Goal: Answer question/provide support

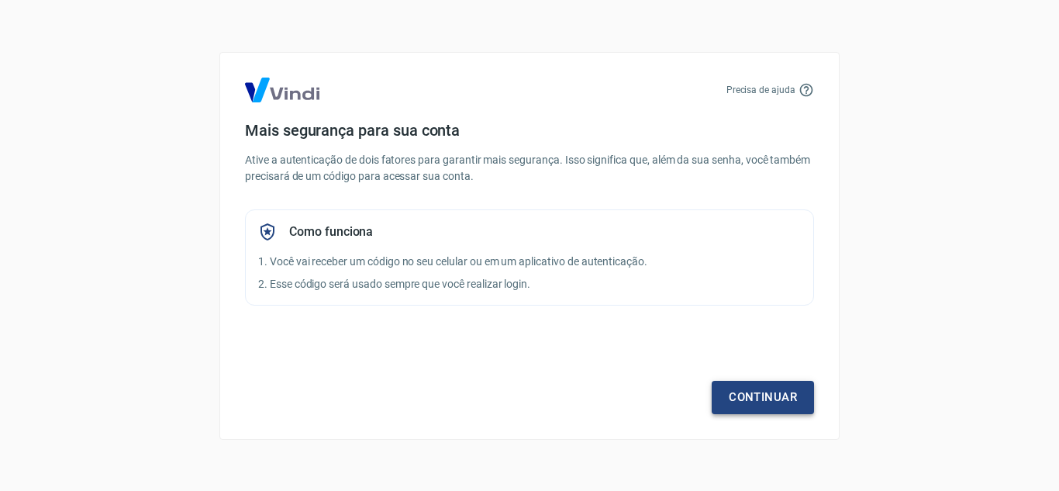
click at [749, 390] on link "Continuar" at bounding box center [763, 397] width 102 height 33
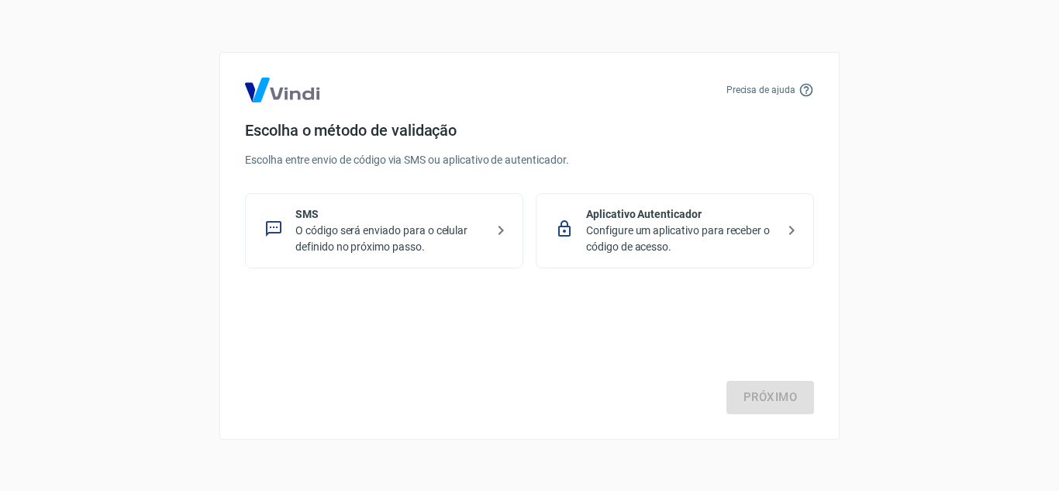
click at [768, 233] on p "Configure um aplicativo para receber o código de acesso." at bounding box center [681, 239] width 190 height 33
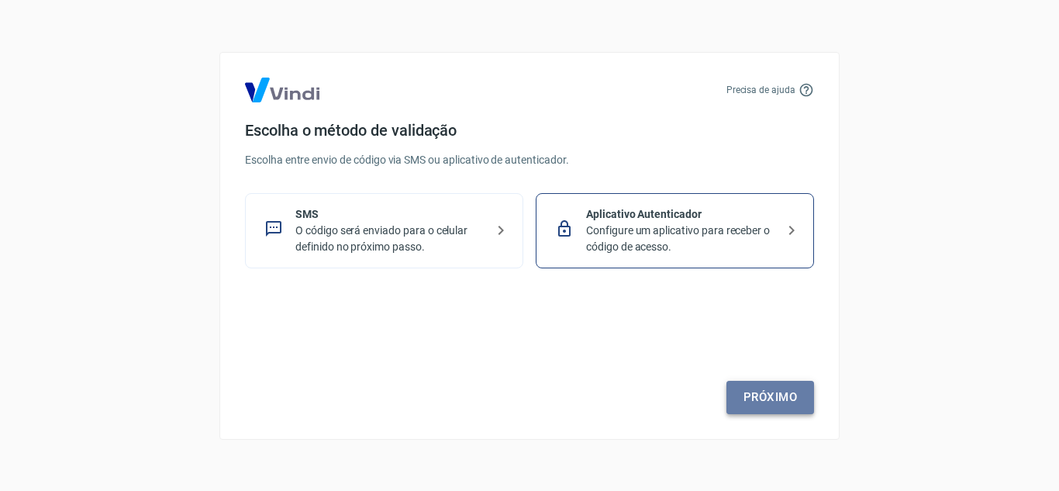
click at [781, 388] on link "Próximo" at bounding box center [771, 397] width 88 height 33
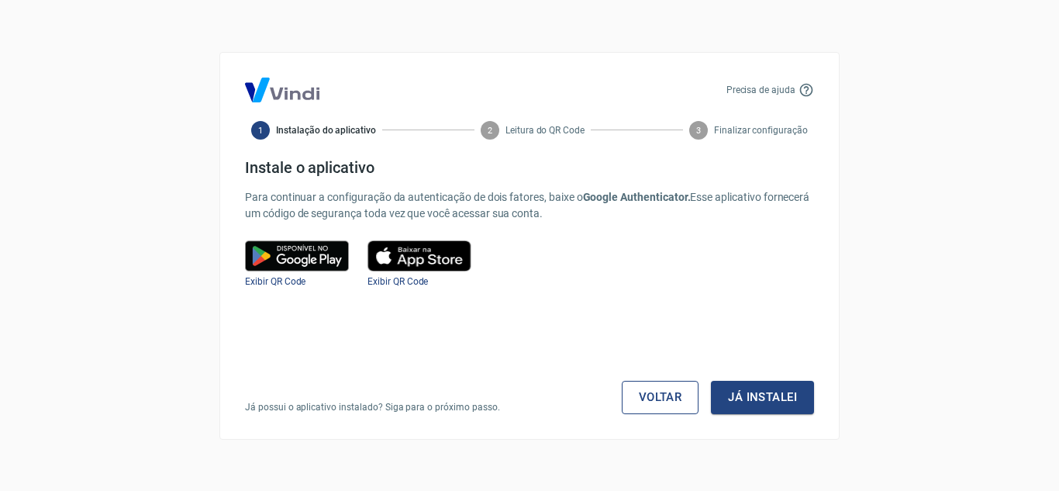
click at [682, 414] on div "Precisa de ajuda 1 Instalação do aplicativo 2 Leitura do QR Code 3 Finalizar co…" at bounding box center [529, 246] width 620 height 388
click at [676, 388] on link "Voltar" at bounding box center [661, 397] width 78 height 33
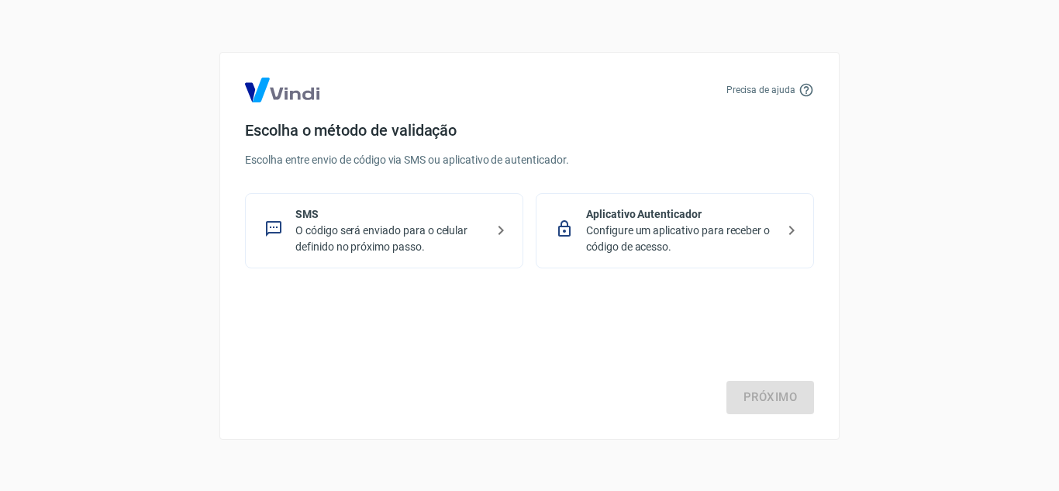
click at [381, 238] on p "O código será enviado para o celular definido no próximo passo." at bounding box center [390, 239] width 190 height 33
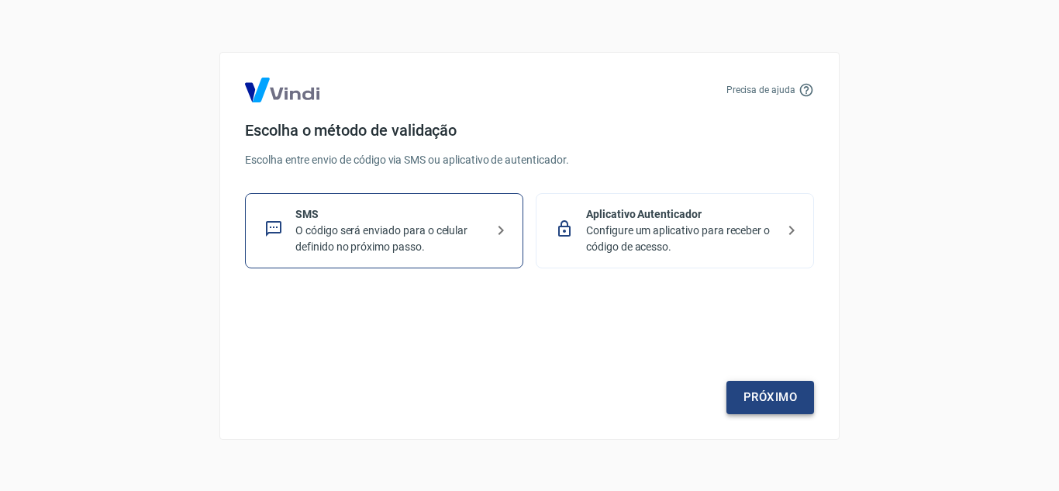
click at [753, 396] on link "Próximo" at bounding box center [771, 397] width 88 height 33
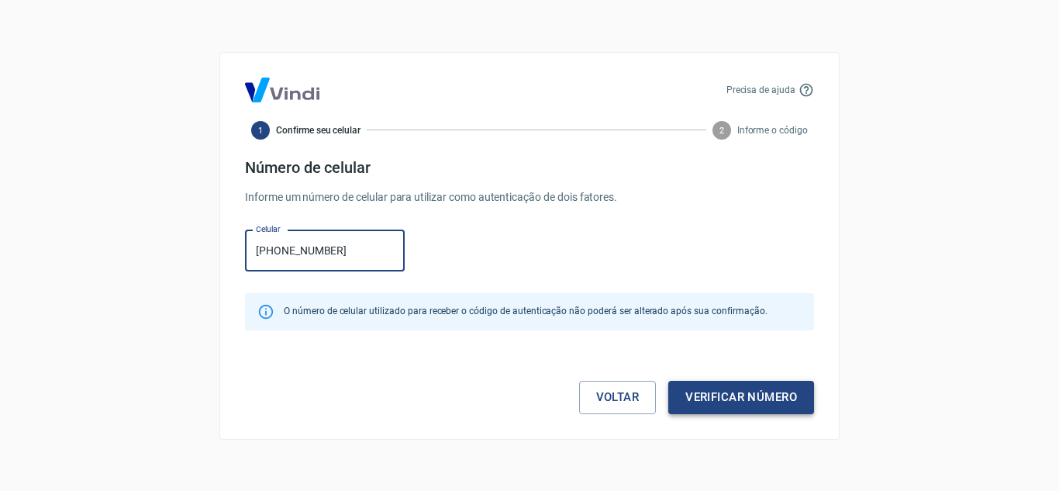
type input "(11) 98770-2673"
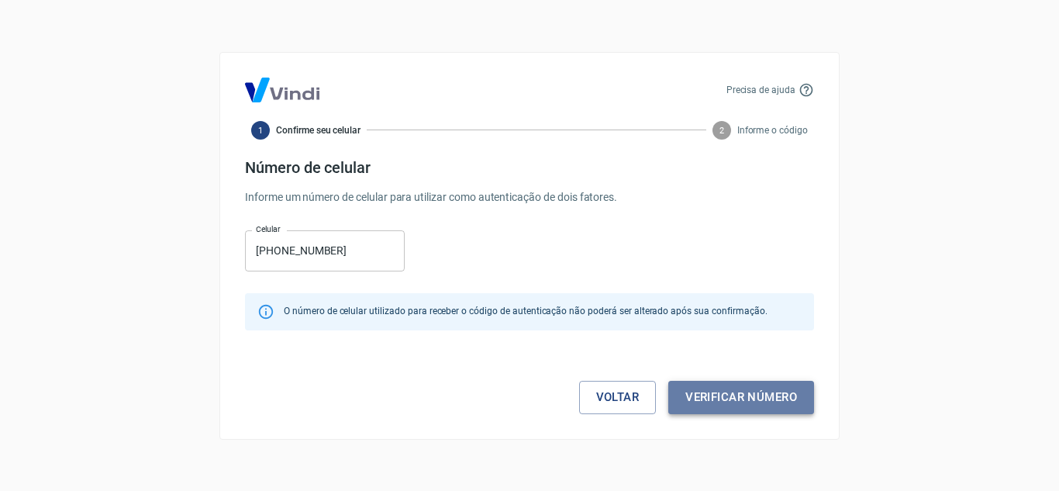
click at [747, 402] on button "Verificar número" at bounding box center [741, 397] width 146 height 33
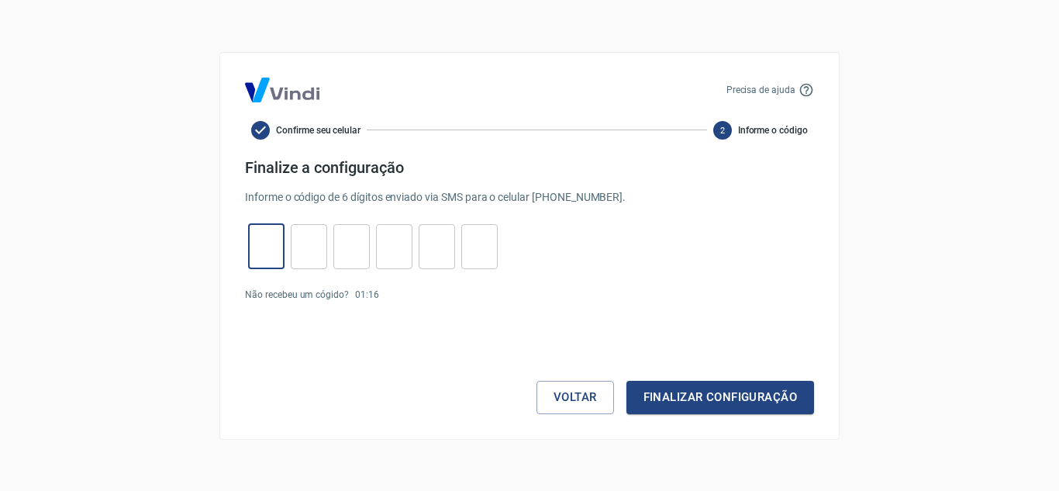
click at [260, 254] on input "tel" at bounding box center [266, 246] width 36 height 33
type input "5"
type input "0"
type input "4"
type input "3"
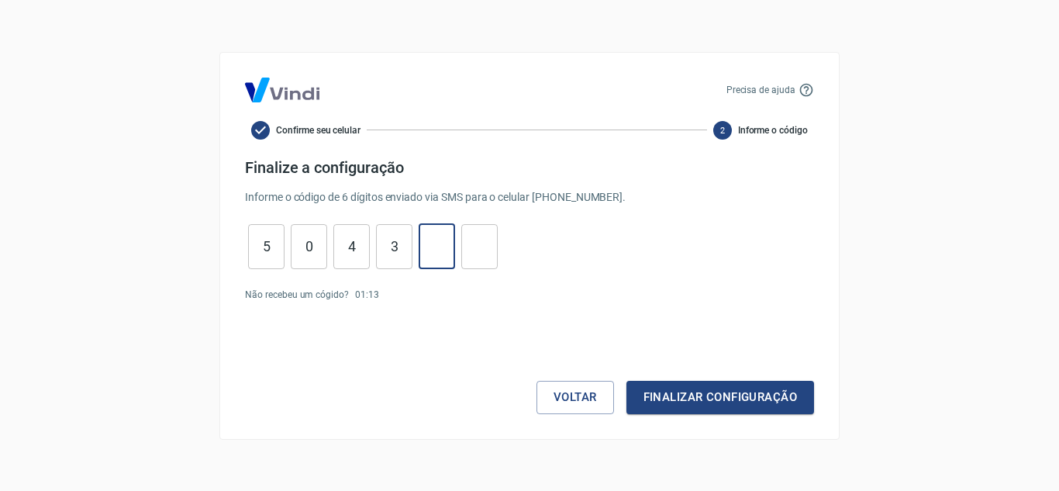
type input "4"
type input "8"
click at [716, 392] on button "Finalizar configuração" at bounding box center [720, 397] width 188 height 33
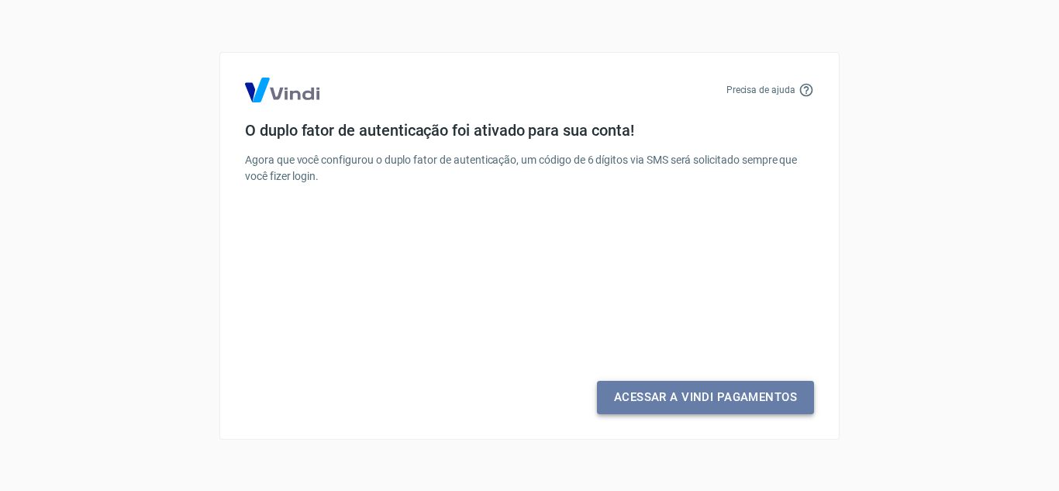
click at [704, 391] on link "Acessar a Vindi Pagamentos" at bounding box center [705, 397] width 217 height 33
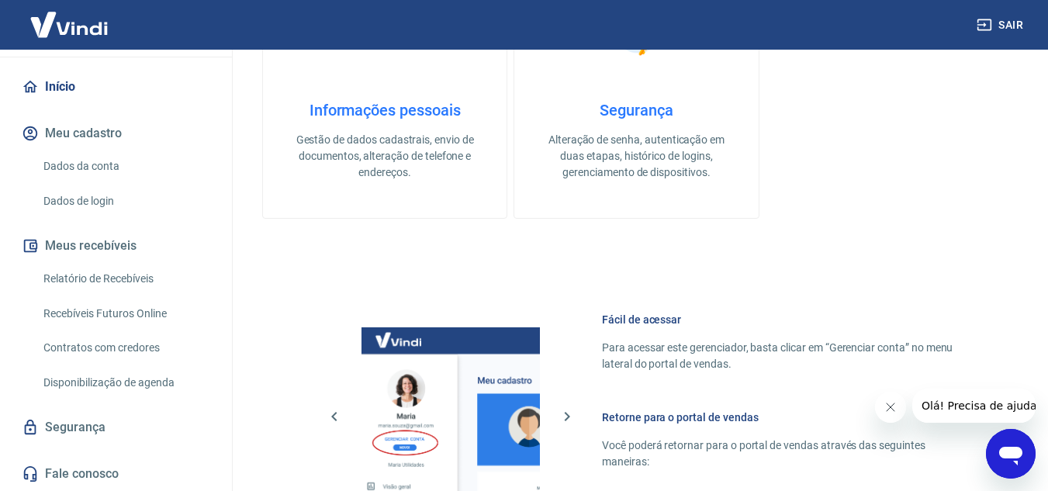
scroll to position [620, 0]
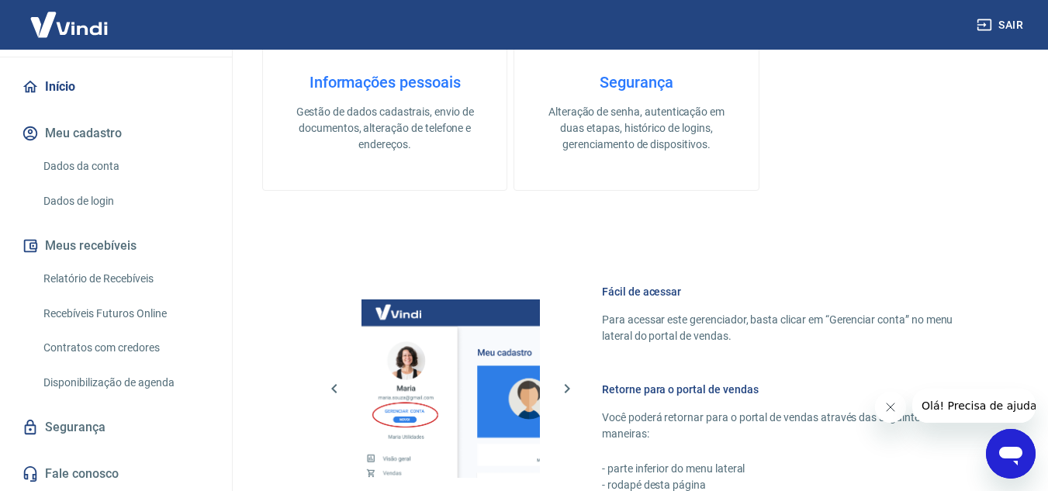
click at [101, 274] on link "Relatório de Recebíveis" at bounding box center [125, 279] width 176 height 32
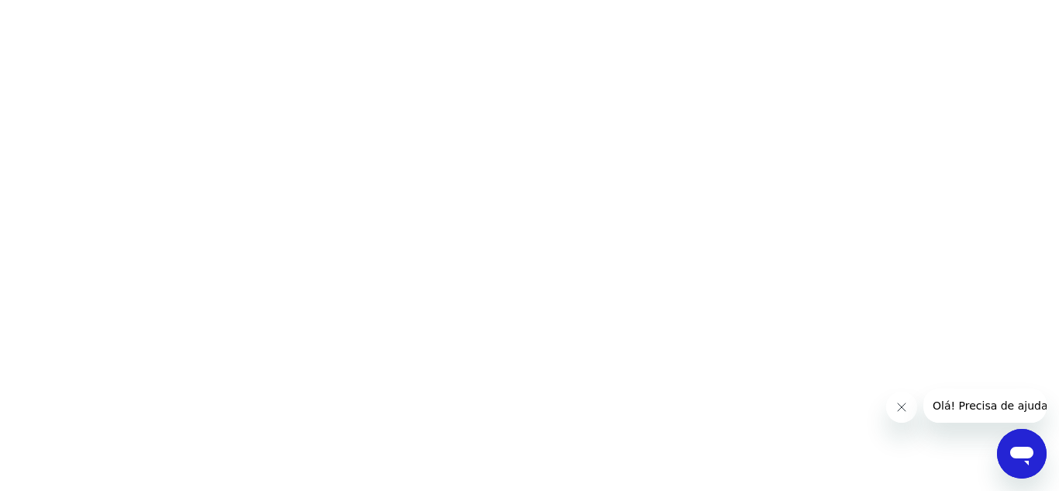
click at [1013, 450] on icon "Abrir janela de mensagens" at bounding box center [1021, 456] width 23 height 19
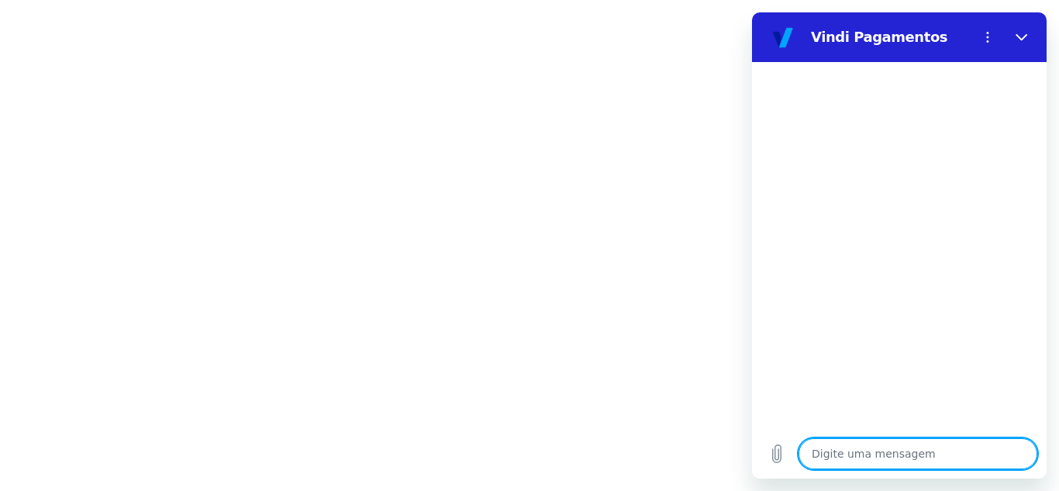
type textarea "O"
type textarea "x"
type textarea "Ol"
type textarea "x"
type textarea "Olá"
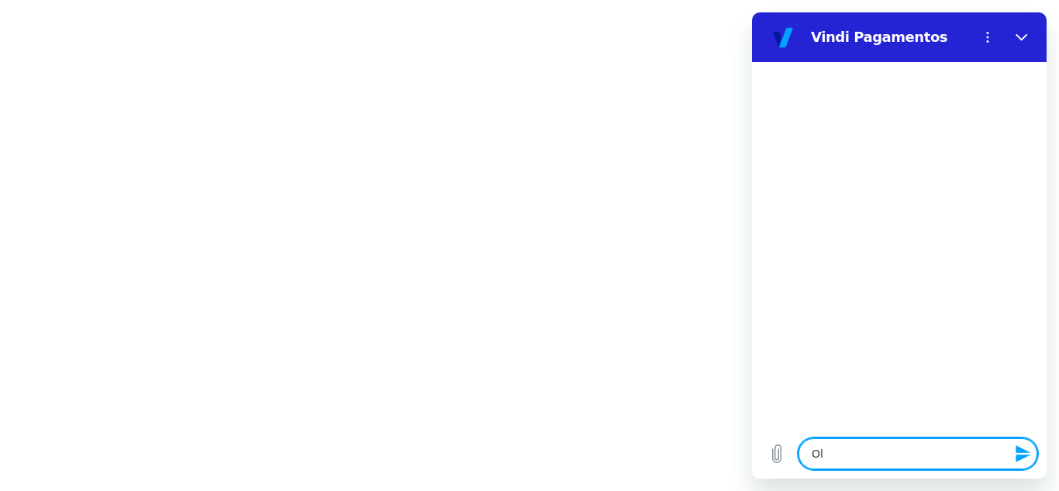
type textarea "x"
type textarea "Olá,"
type textarea "x"
type textarea "Olá,"
type textarea "x"
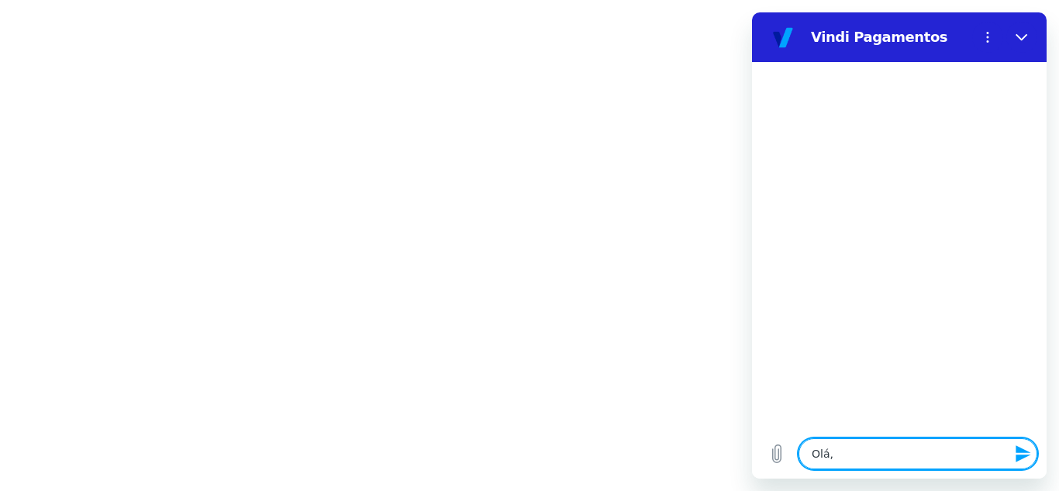
type textarea "Olá, b"
type textarea "x"
type textarea "Olá, bo"
type textarea "x"
type textarea "Olá, bom"
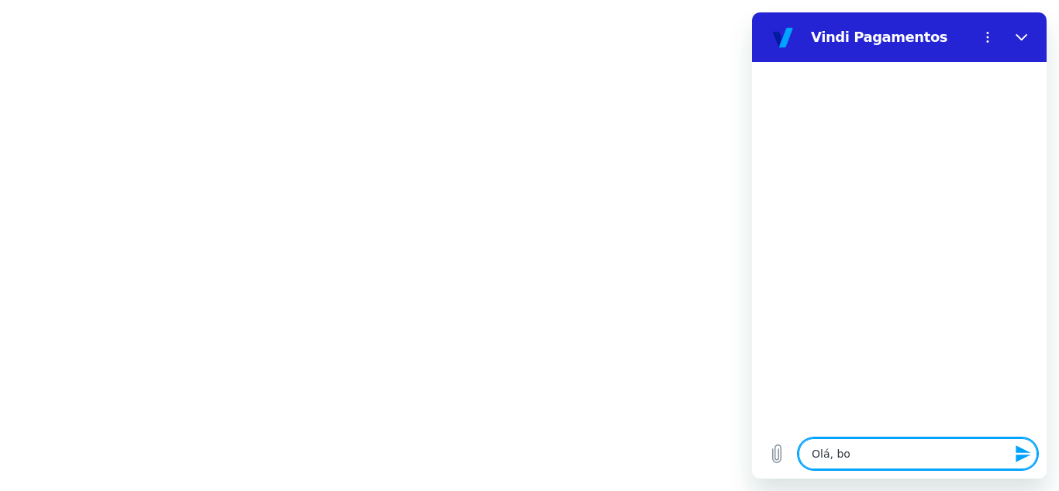
type textarea "x"
type textarea "Olá, bom"
type textarea "x"
type textarea "Olá, bom d"
type textarea "x"
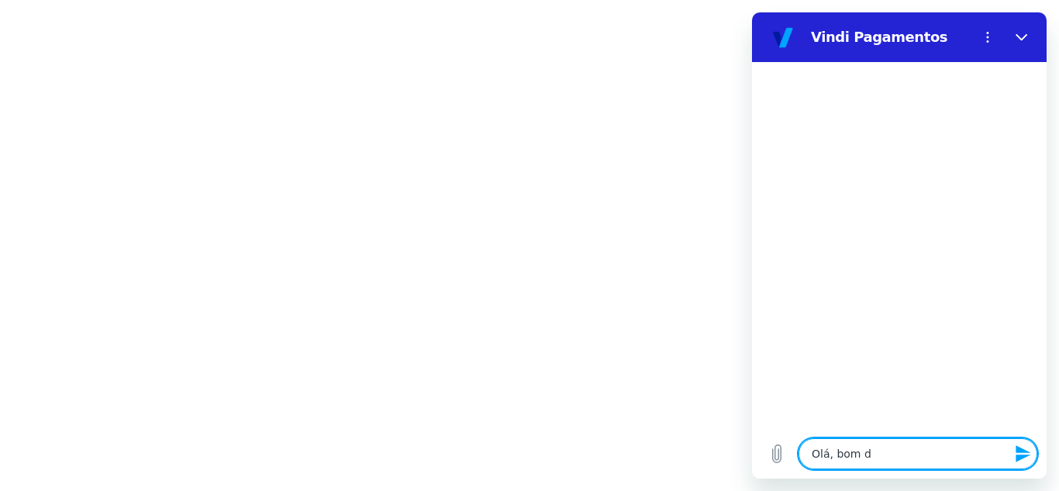
type textarea "Olá, bom di"
type textarea "x"
type textarea "Olá, bom dia"
type textarea "x"
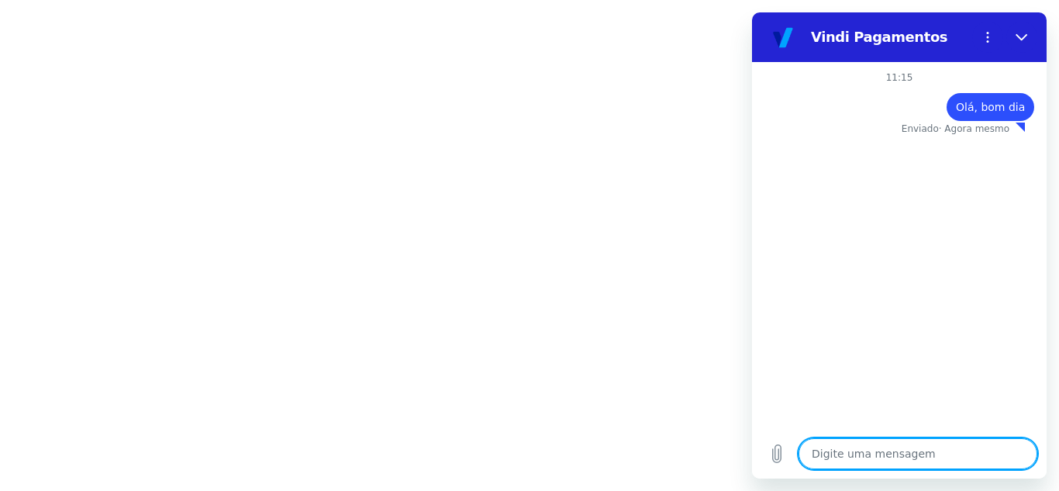
type textarea "P"
type textarea "x"
type textarea "Pr"
type textarea "x"
type textarea "Pre"
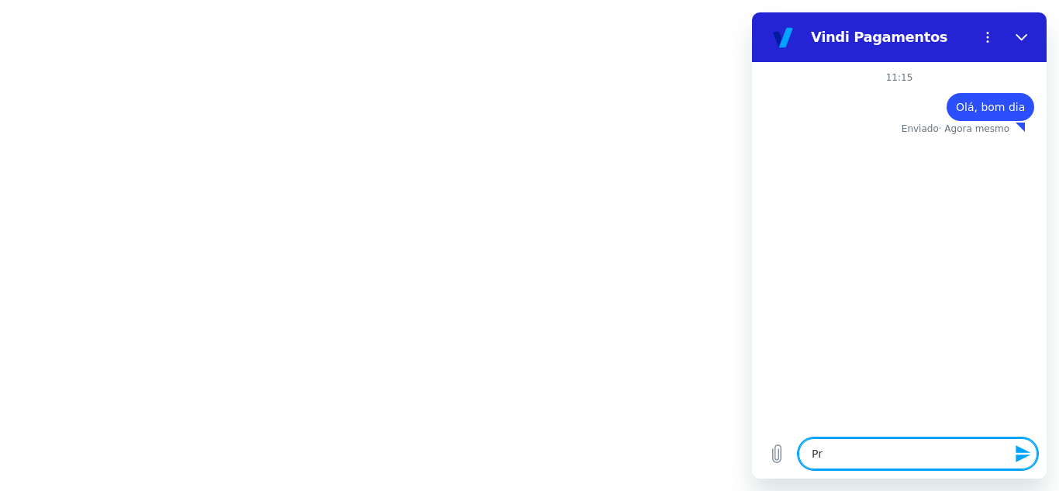
type textarea "x"
type textarea "Prec"
type textarea "x"
type textarea "Preci"
type textarea "x"
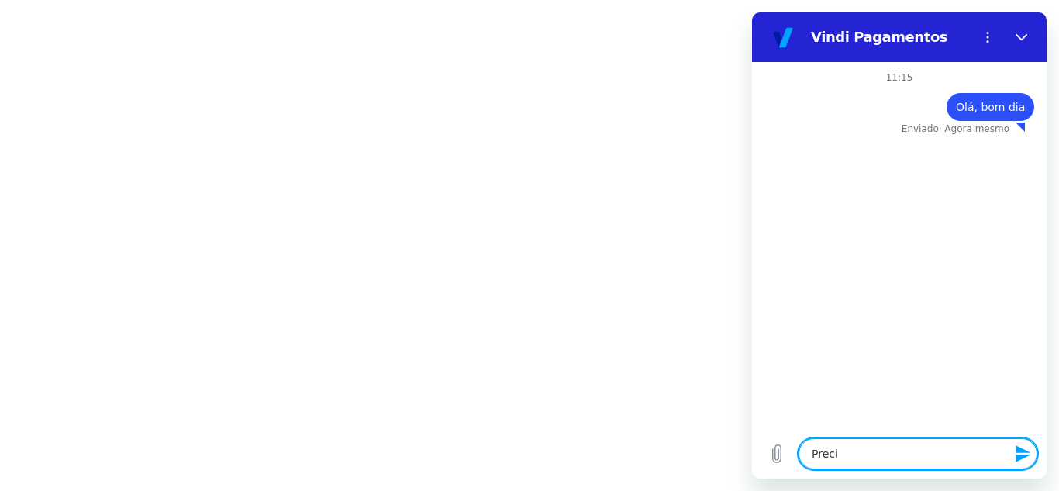
type textarea "Precis"
type textarea "x"
type textarea "Preciso"
type textarea "x"
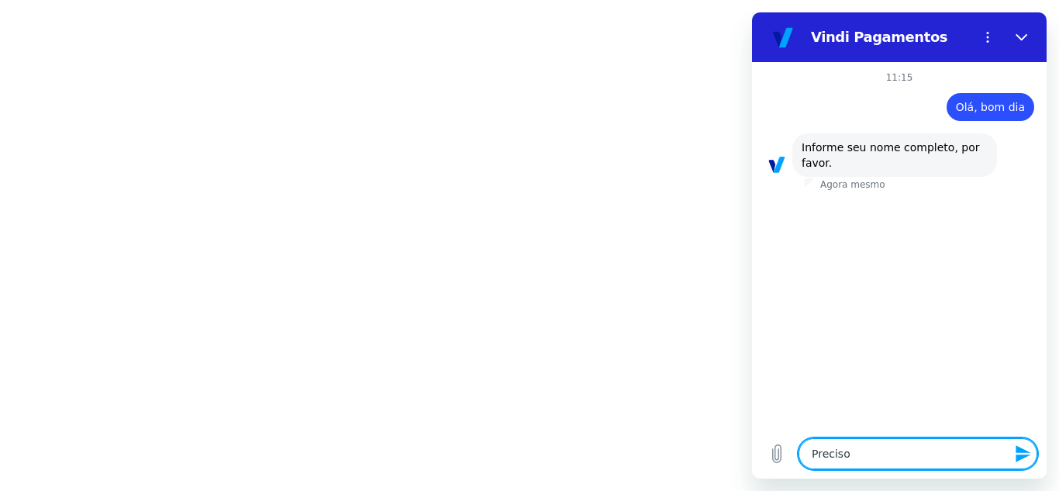
type textarea "Preciso"
type textarea "x"
type textarea "Preciso d"
type textarea "x"
type textarea "Preciso de"
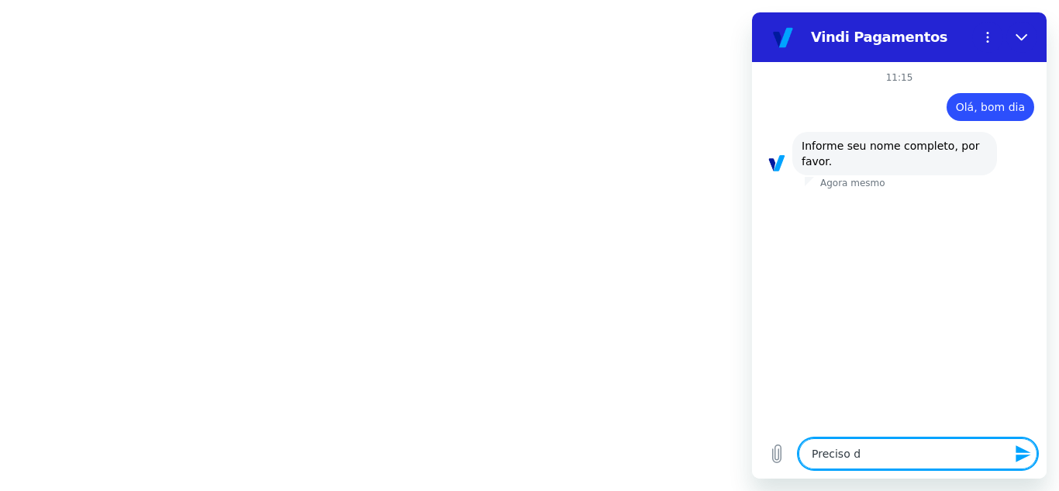
type textarea "x"
type textarea "Preciso de"
type textarea "x"
type textarea "Preciso de u"
type textarea "x"
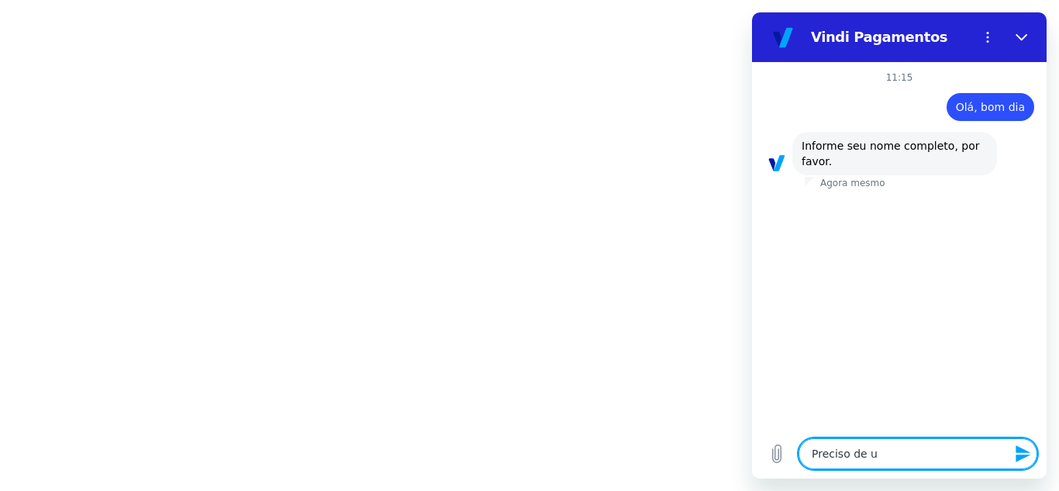
type textarea "Preciso de um"
type textarea "x"
type textarea "Preciso de um"
type textarea "x"
type textarea "Preciso de um a"
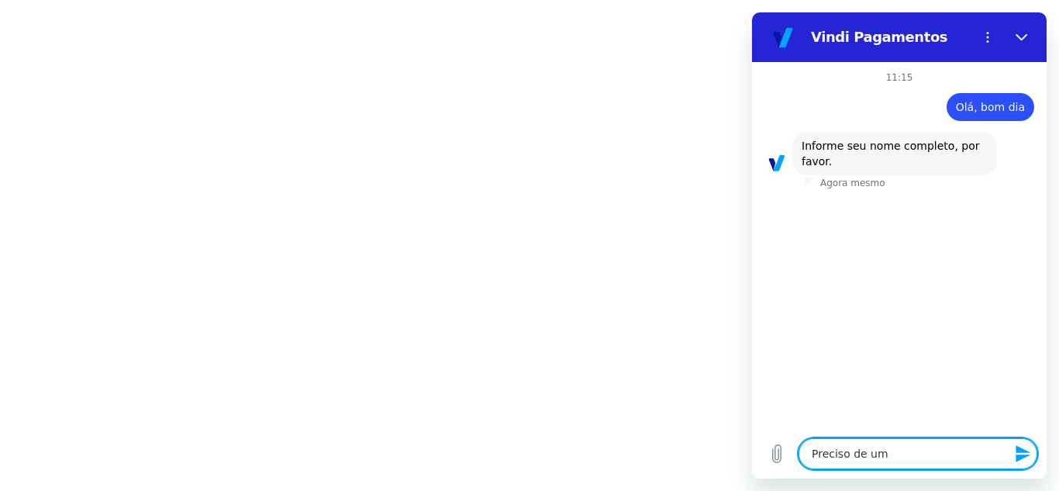
type textarea "x"
type textarea "Preciso de um"
type textarea "x"
type textarea "Preciso de um"
type textarea "x"
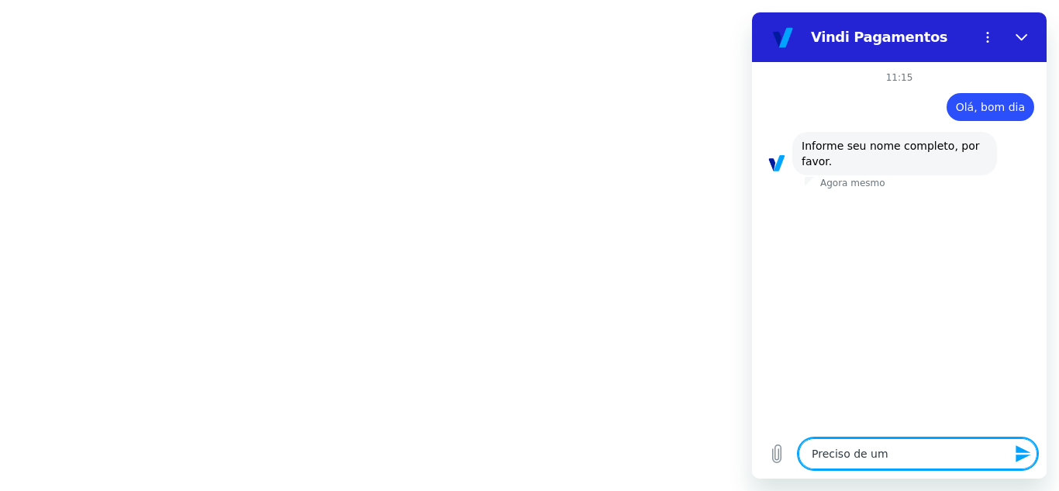
type textarea "Preciso de u"
type textarea "x"
type textarea "Preciso de"
type textarea "x"
type textarea "Preciso de"
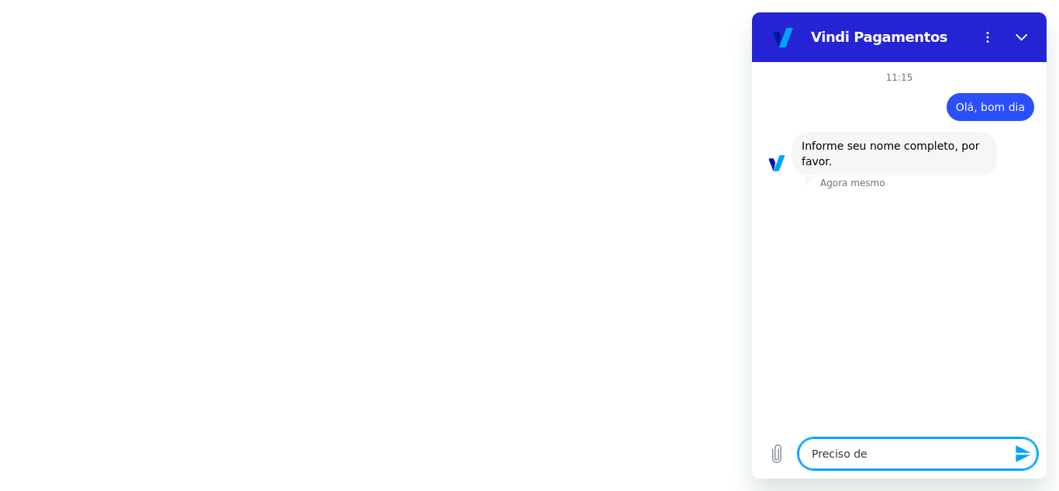
type textarea "x"
type textarea "Preciso d"
type textarea "x"
type textarea "Preciso"
type textarea "x"
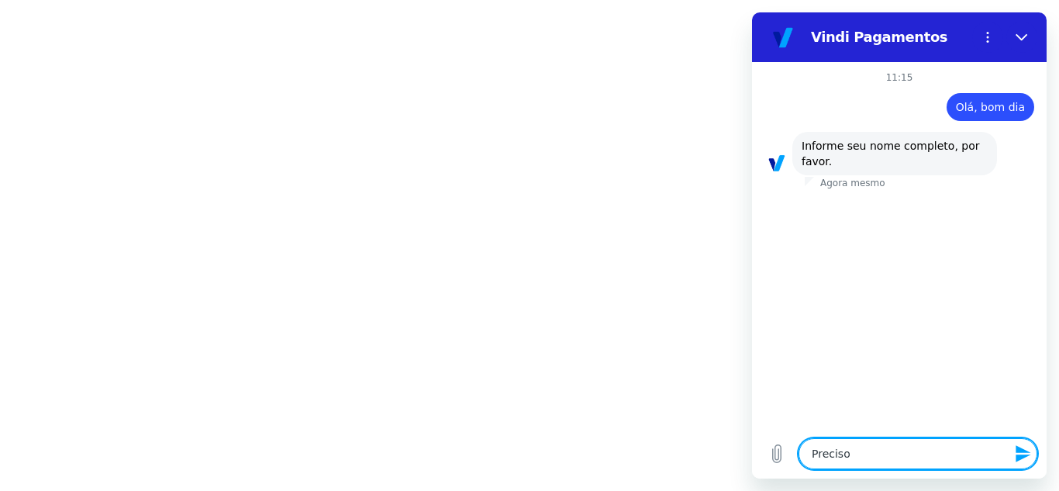
type textarea "Preciso"
type textarea "x"
type textarea "Precis"
type textarea "x"
type textarea "Preci"
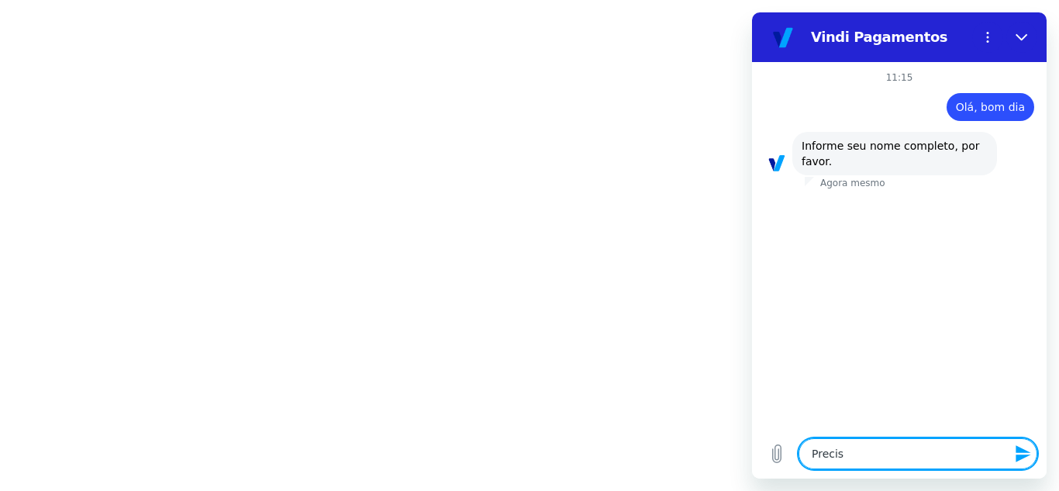
type textarea "x"
type textarea "Prec"
type textarea "x"
type textarea "Pre"
type textarea "x"
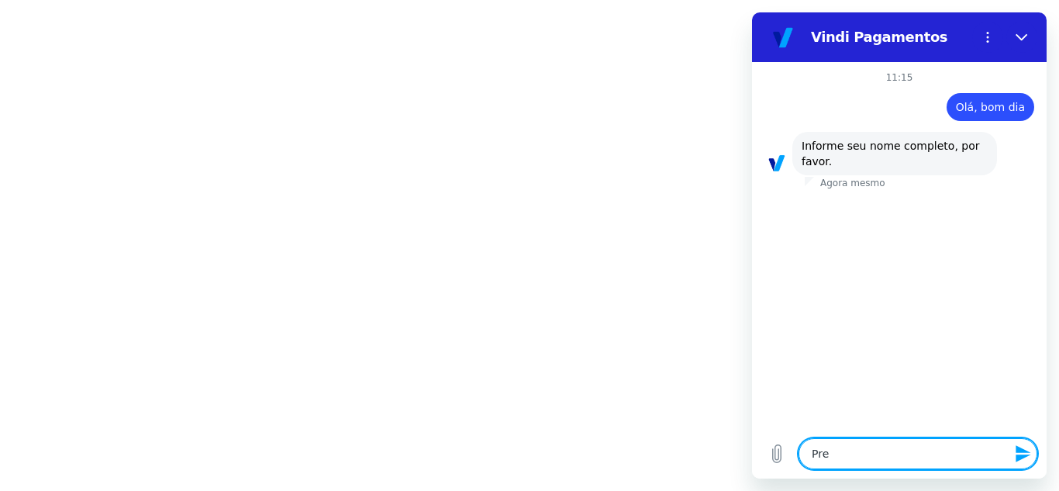
type textarea "Pr"
type textarea "x"
type textarea "P"
type textarea "x"
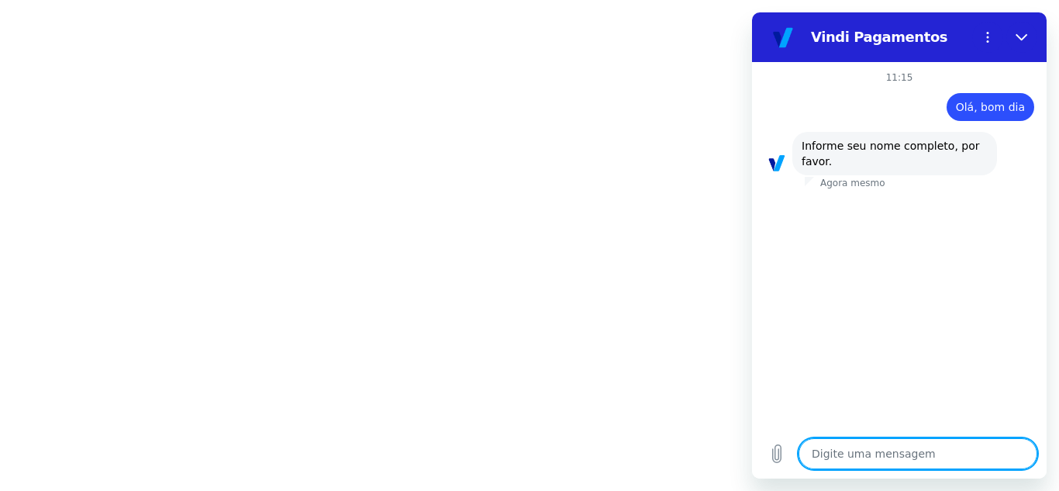
type textarea "C"
type textarea "x"
type textarea "Ci"
type textarea "x"
type textarea "Cin"
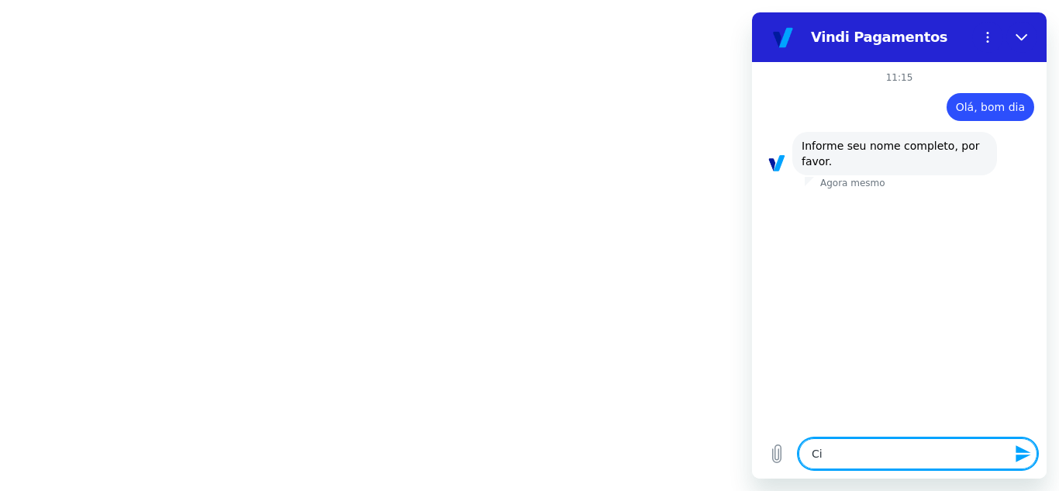
type textarea "x"
type textarea "Cint"
type textarea "x"
type textarea "Cinth"
type textarea "x"
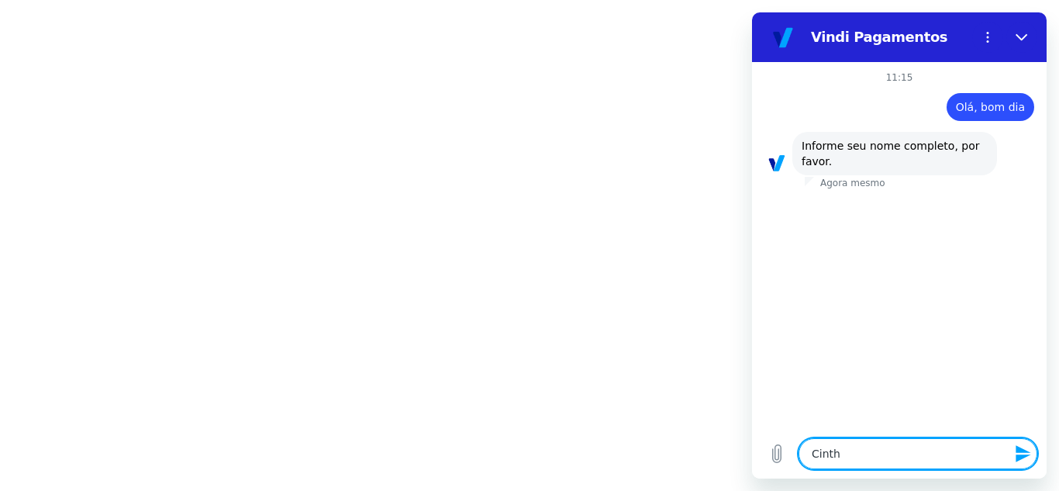
type textarea "Cinthi"
type textarea "x"
type textarea "Cinthia"
type textarea "x"
type textarea "Cinthia"
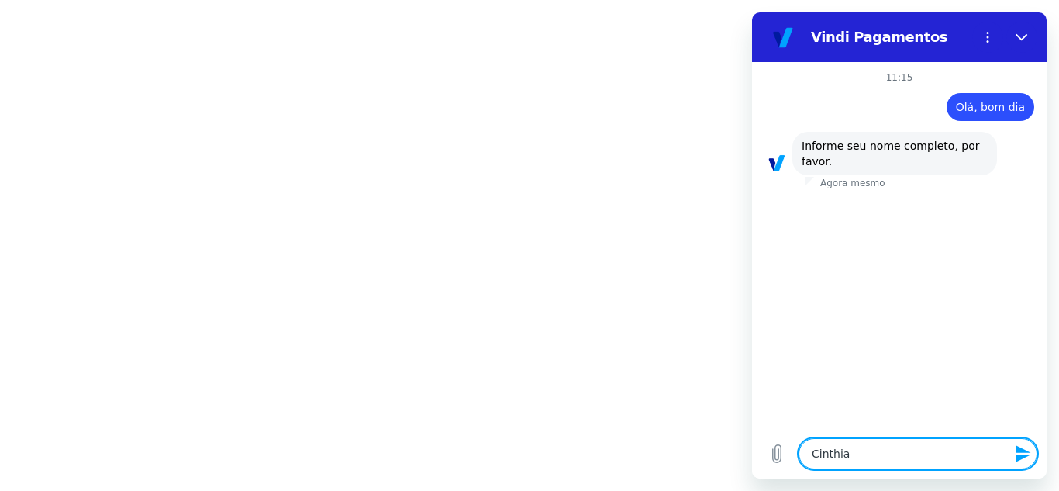
type textarea "x"
type textarea "Cinthia N"
type textarea "x"
type textarea "Cinthia"
type textarea "x"
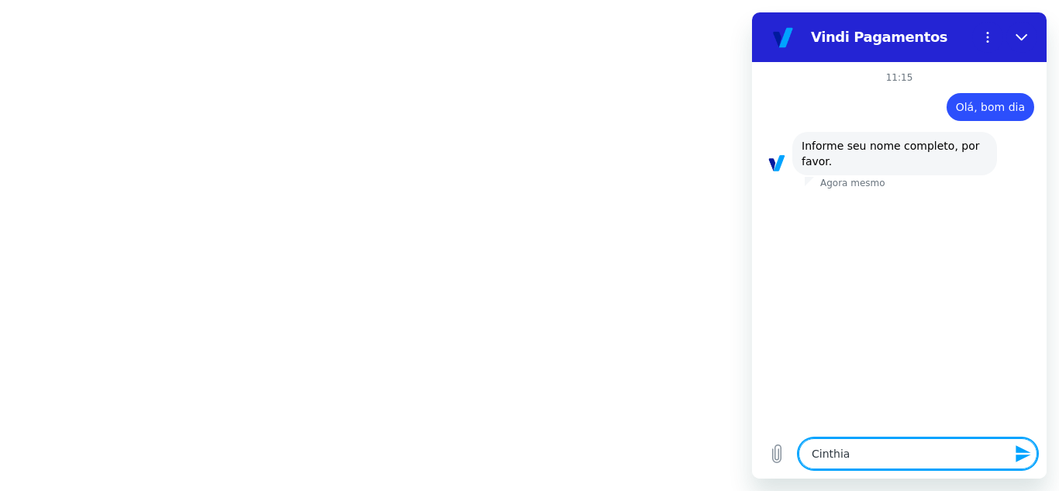
type textarea "Cinthia B"
type textarea "x"
type textarea "Cinthia Ba"
type textarea "x"
type textarea "Cinthia Bat"
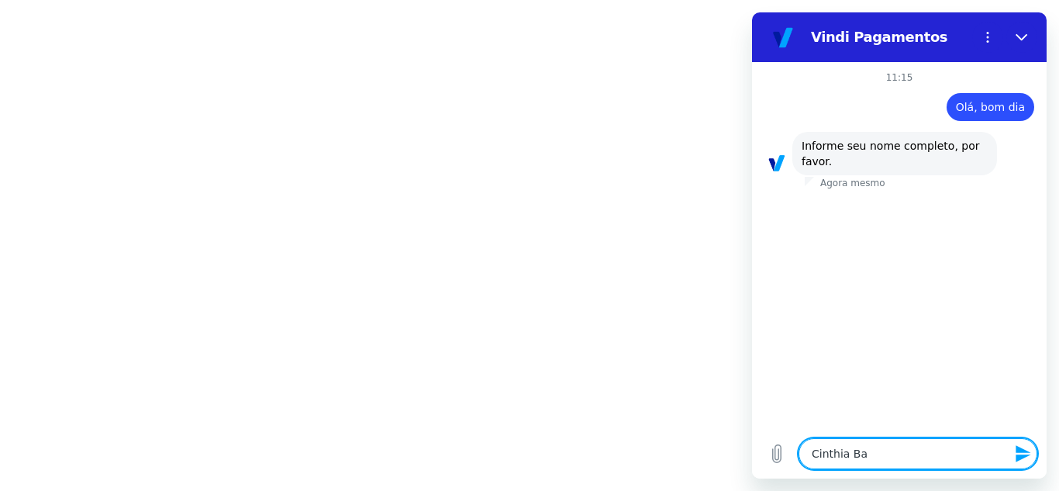
type textarea "x"
type textarea "Cinthia Bati"
type textarea "x"
type textarea "Cinthia Batis"
type textarea "x"
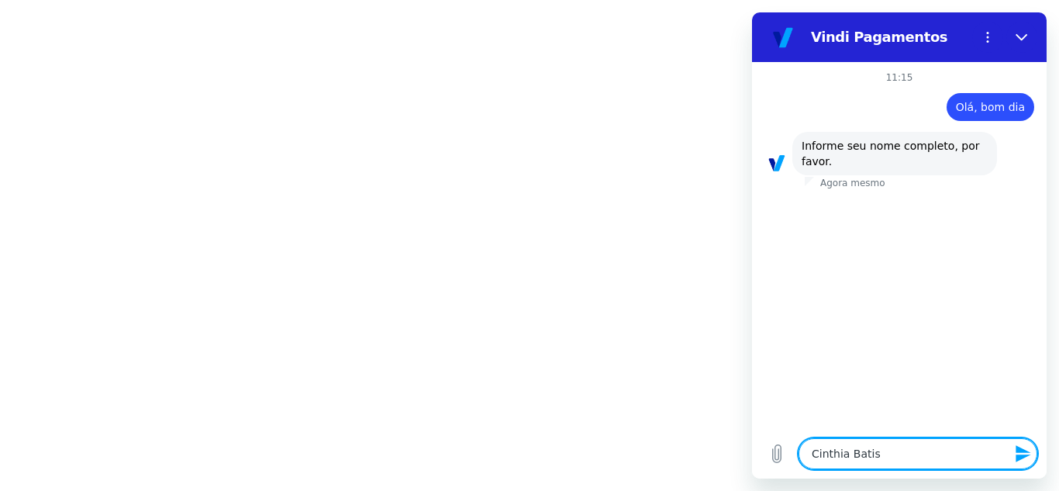
type textarea "Cinthia Batist"
type textarea "x"
type textarea "Cinthia Batista"
type textarea "x"
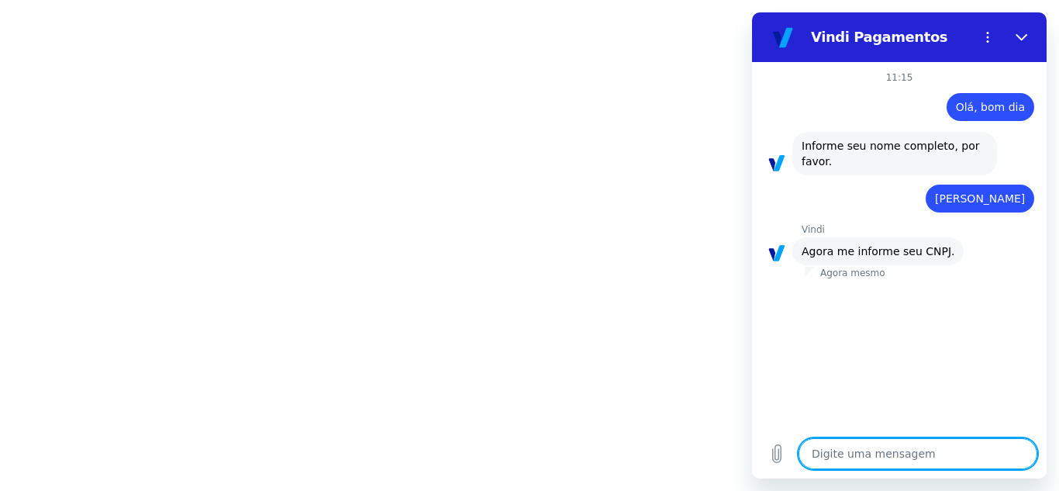
type textarea "x"
type textarea "1"
type textarea "x"
type textarea "13"
type textarea "x"
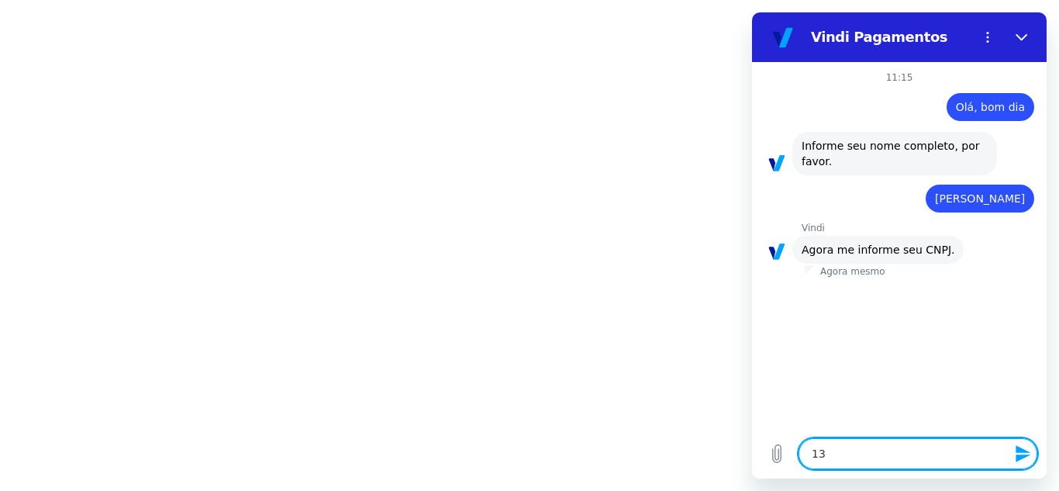
type textarea "133"
type textarea "x"
type textarea "1337"
type textarea "x"
type textarea "13372"
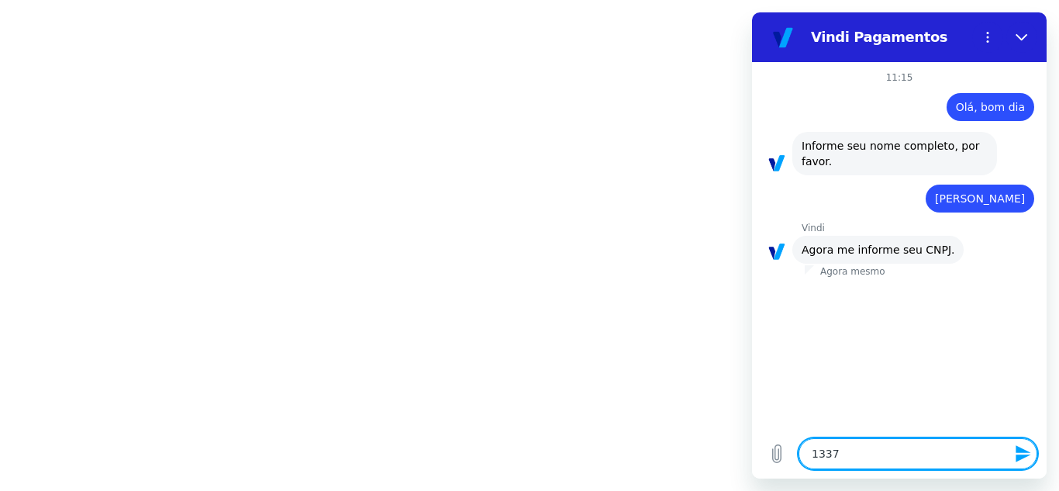
type textarea "x"
type textarea "133726"
type textarea "x"
type textarea "1337263"
type textarea "x"
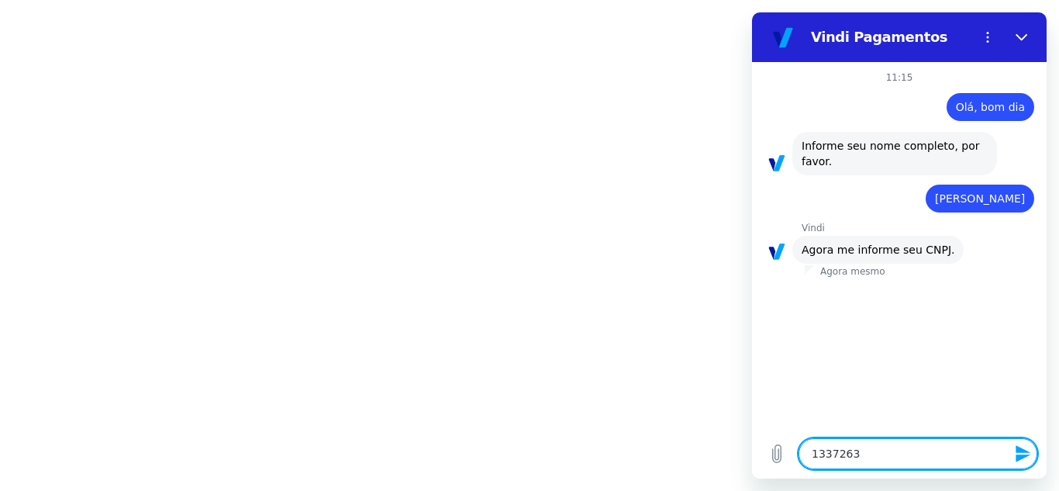
type textarea "13372635"
type textarea "x"
type textarea "133726350"
type textarea "x"
type textarea "1337263500"
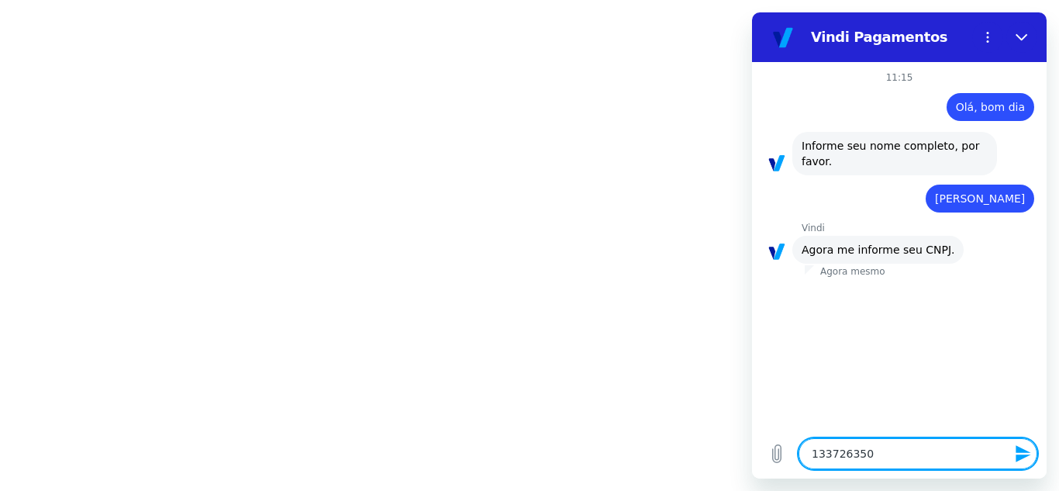
type textarea "x"
type textarea "13372635000"
type textarea "x"
type textarea "133726350001"
type textarea "x"
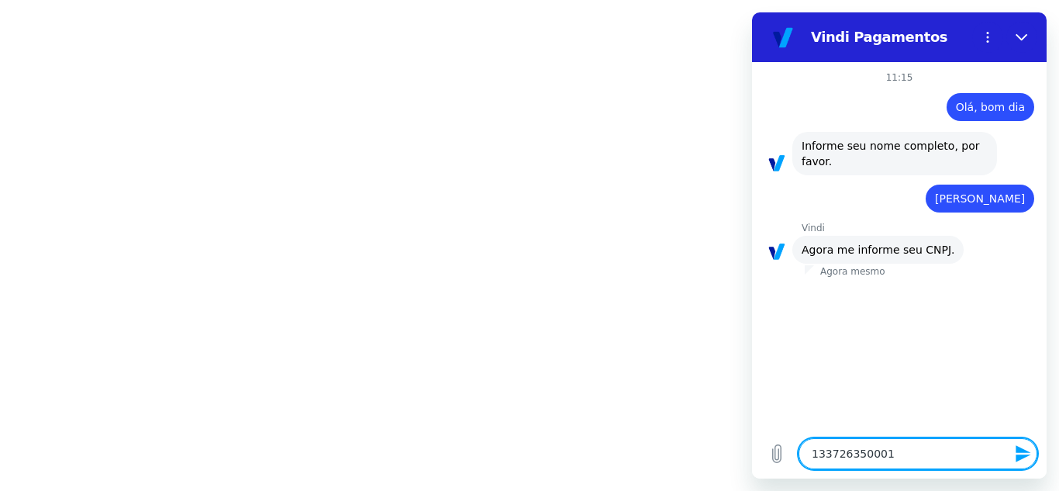
type textarea "1337263500016"
type textarea "x"
type textarea "13372635000161"
type textarea "x"
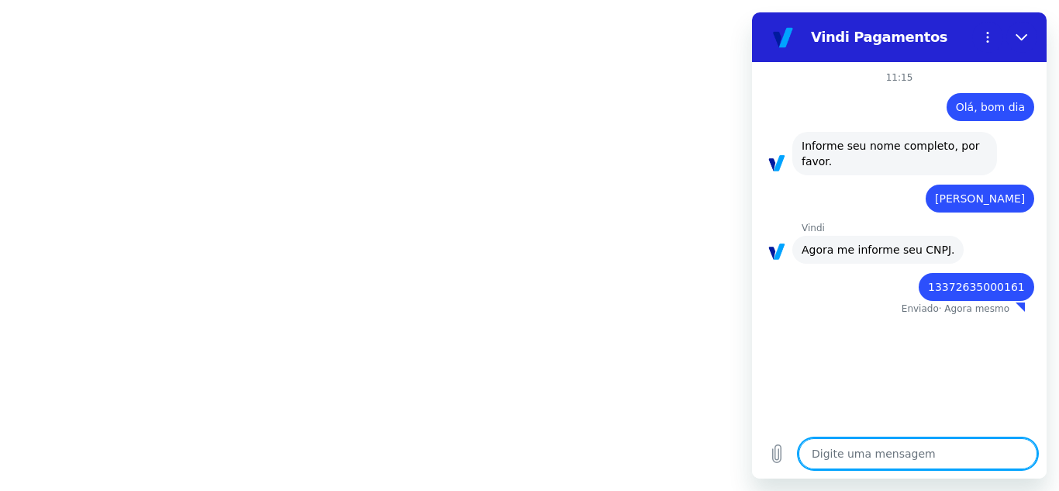
type textarea "x"
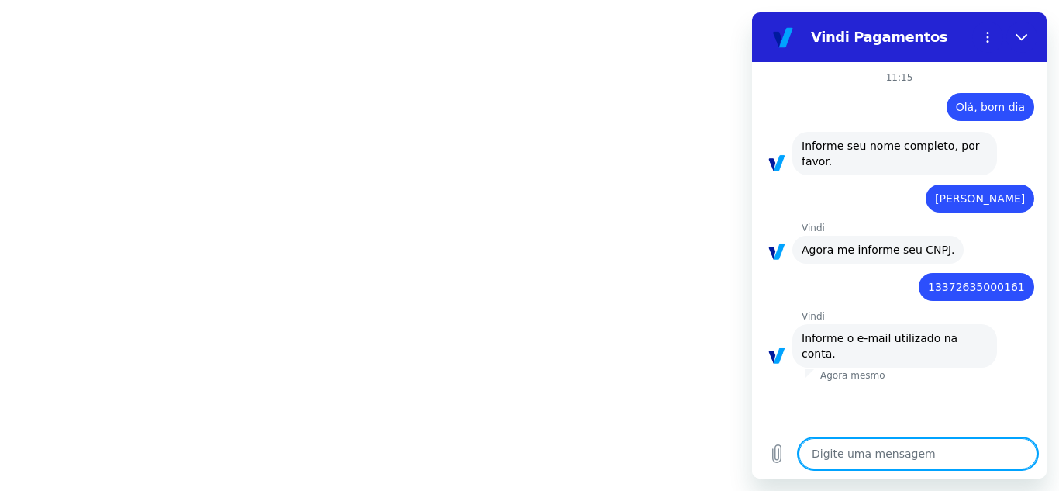
type textarea "f"
type textarea "x"
type textarea "fi"
type textarea "x"
type textarea "fin"
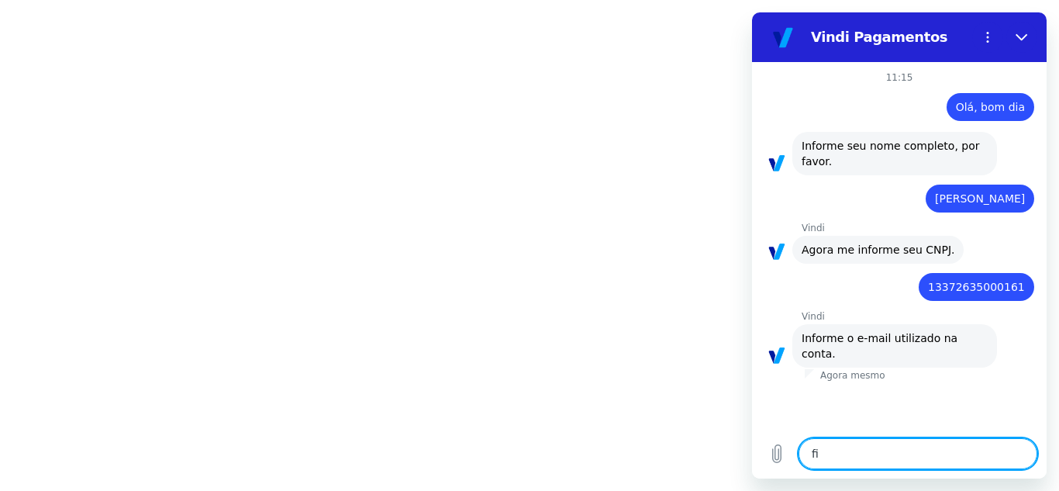
type textarea "x"
type textarea "fina"
type textarea "x"
type textarea "finas"
type textarea "x"
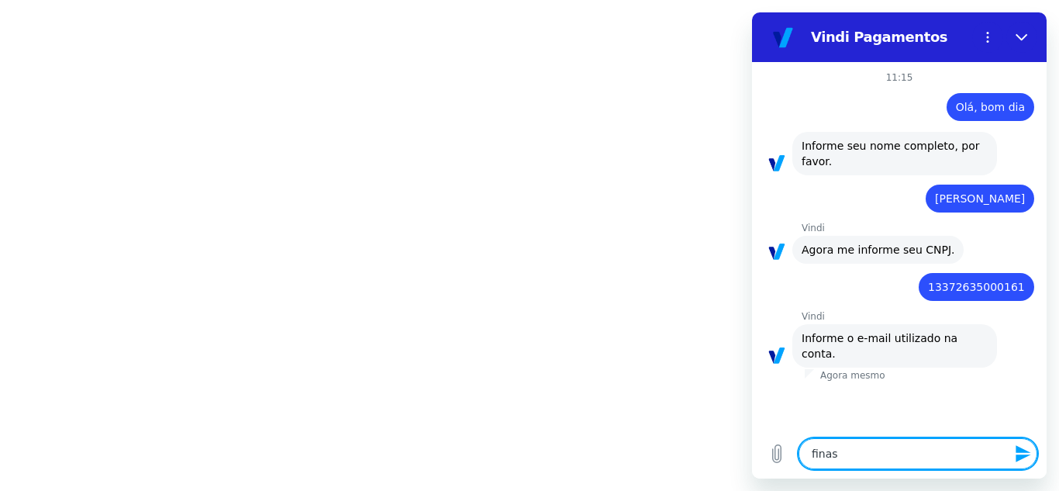
type textarea "finasn"
type textarea "x"
type textarea "finas"
type textarea "x"
type textarea "fina"
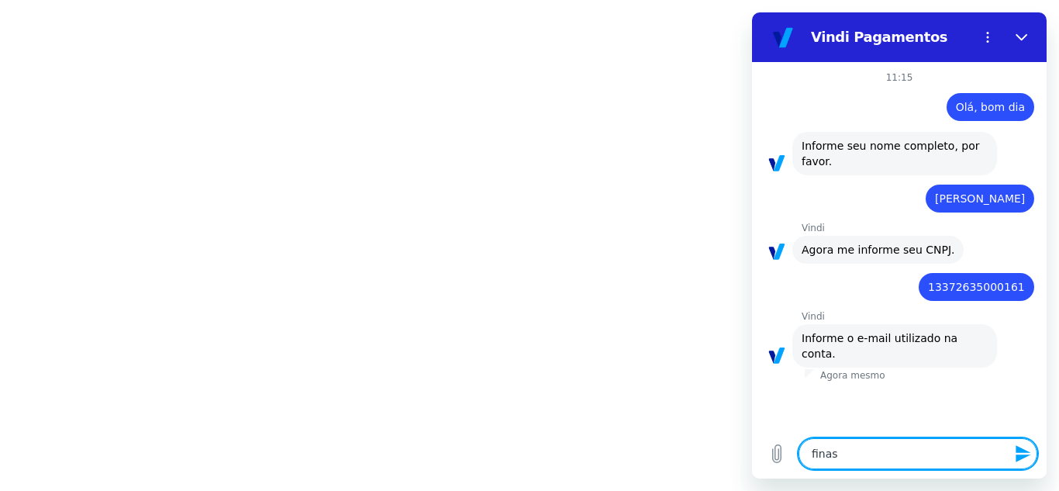
type textarea "x"
type textarea "finan"
type textarea "x"
type textarea "financ"
type textarea "x"
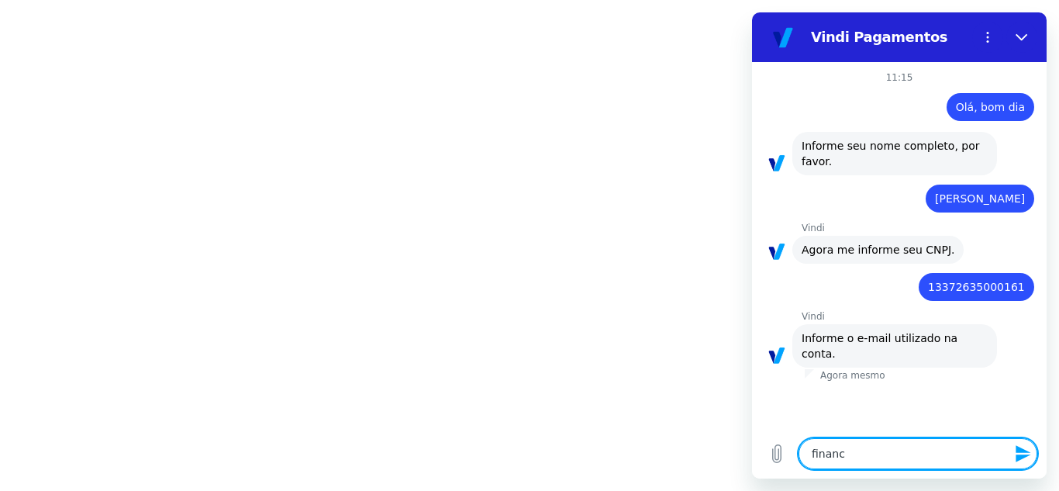
type textarea "finance"
type textarea "x"
type textarea "financei"
type textarea "x"
type textarea "financeir"
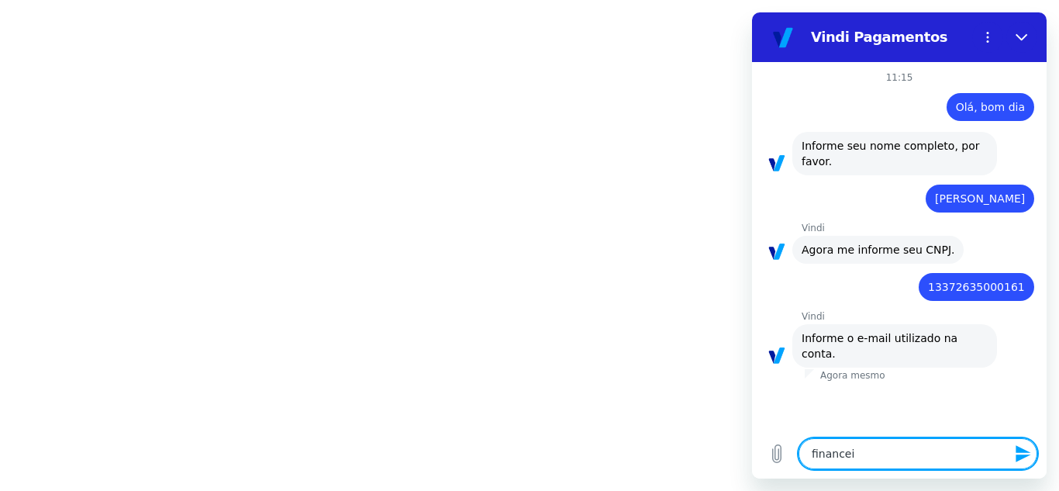
type textarea "x"
type textarea "financeiro"
type textarea "x"
type textarea "financeiro@"
type textarea "x"
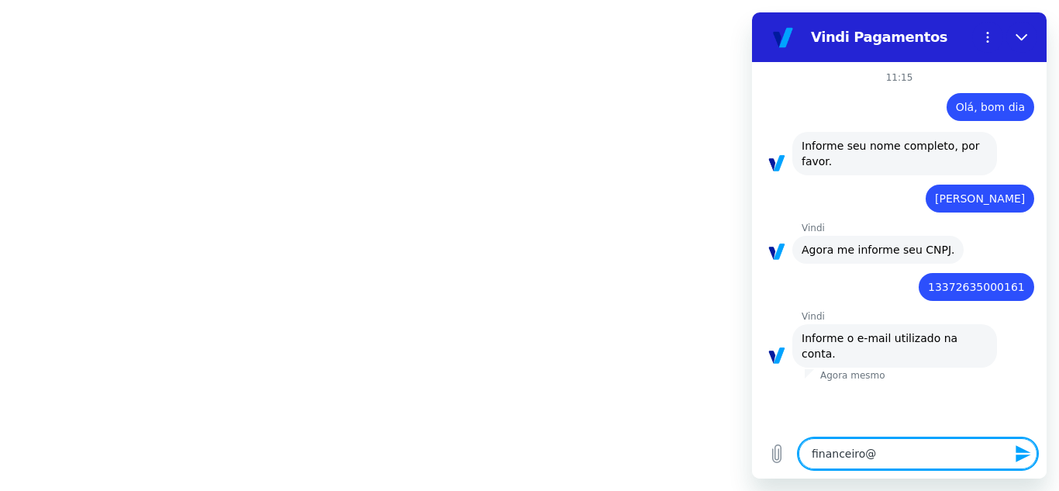
type textarea "financeiro@t"
type textarea "x"
type textarea "financeiro@ta"
type textarea "x"
type textarea "financeiro@tar"
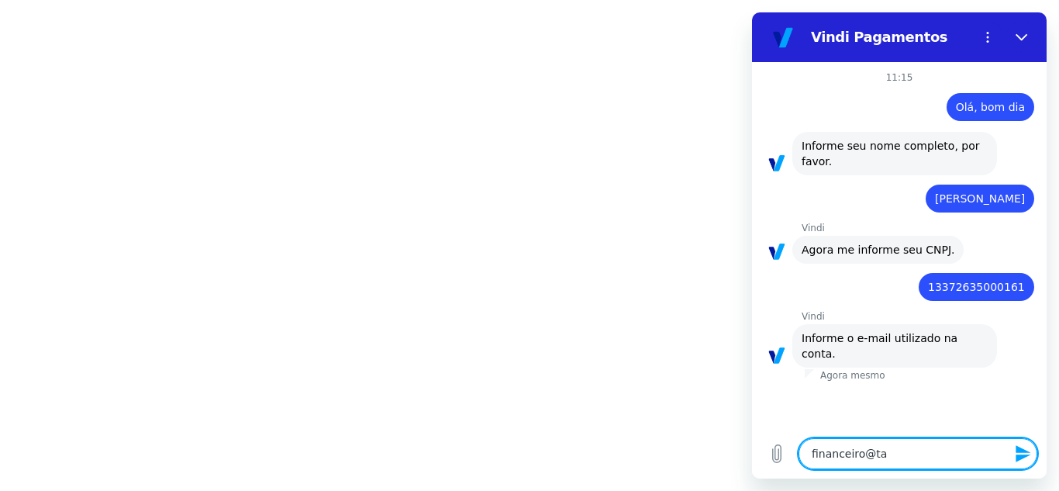
type textarea "x"
type textarea "financeiro@tart"
type textarea "x"
type textarea "financeiro@tarte"
type textarea "x"
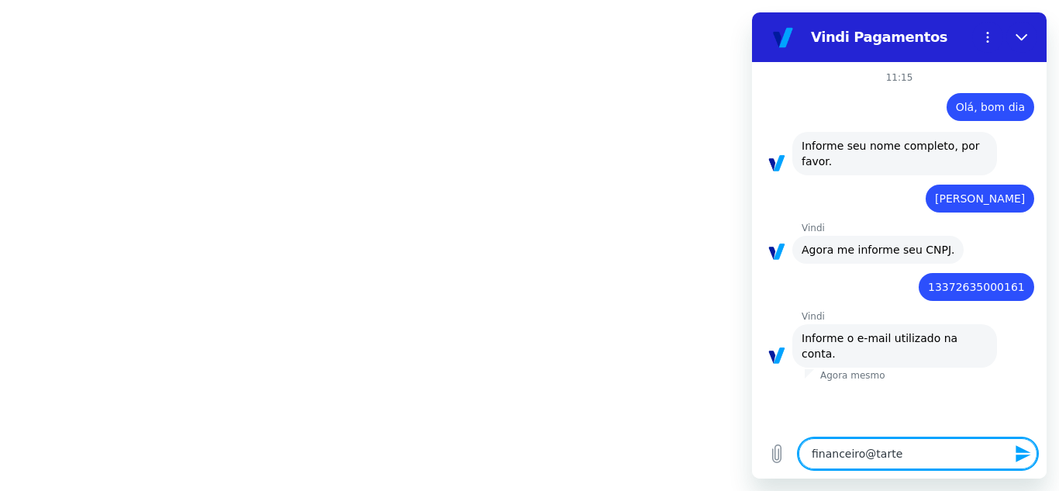
type textarea "financeiro@tartel"
drag, startPoint x: 814, startPoint y: 454, endPoint x: 859, endPoint y: 459, distance: 45.2
click at [822, 457] on textarea "financeiro@tartelier.com" at bounding box center [918, 453] width 239 height 31
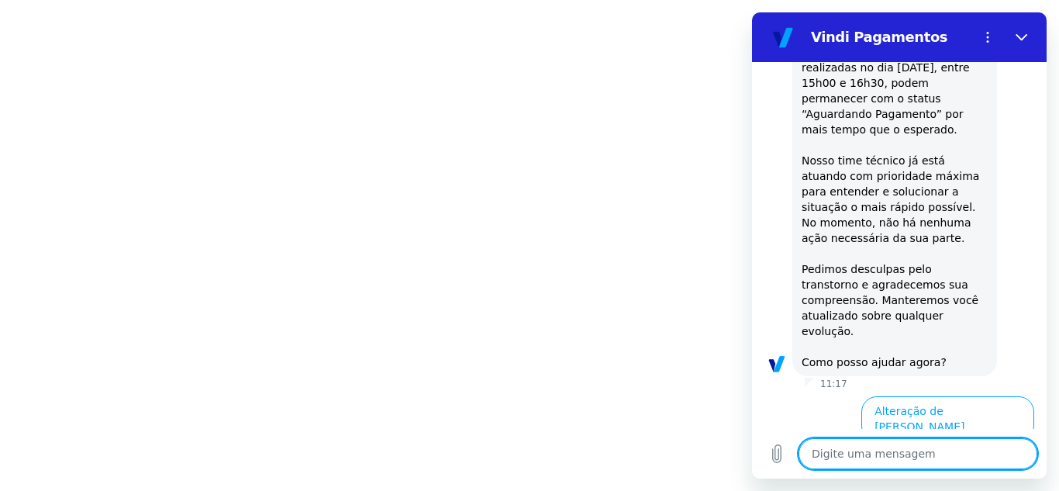
scroll to position [723, 0]
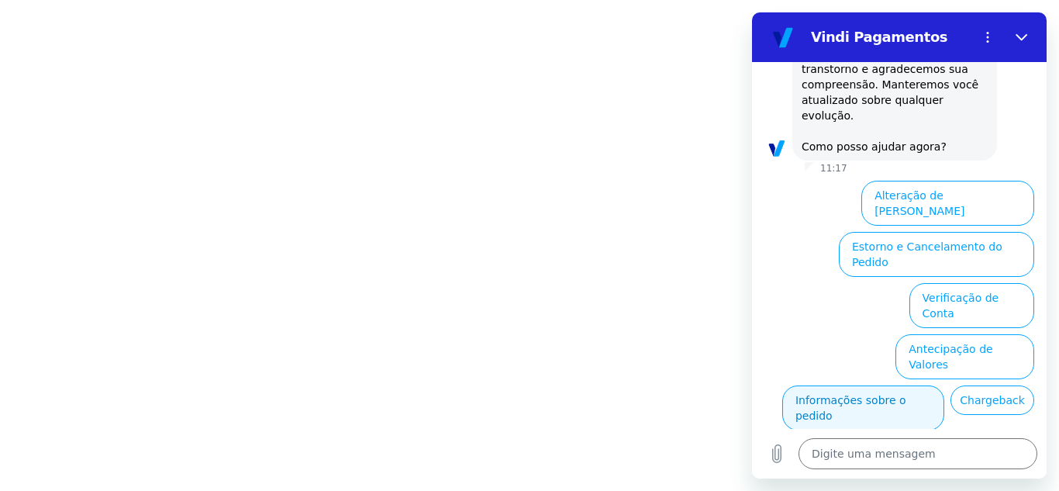
click at [944, 385] on button "Informações sobre o pedido" at bounding box center [863, 407] width 162 height 45
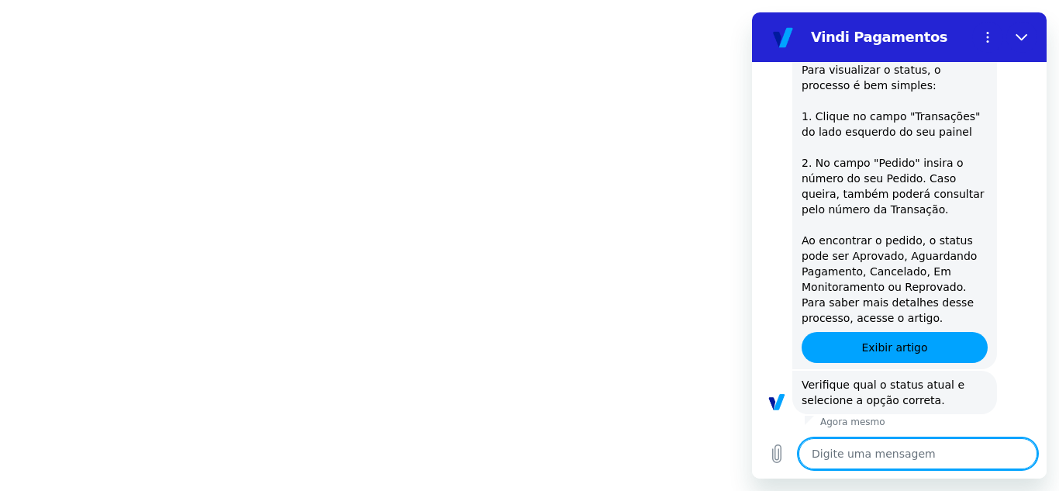
scroll to position [989, 0]
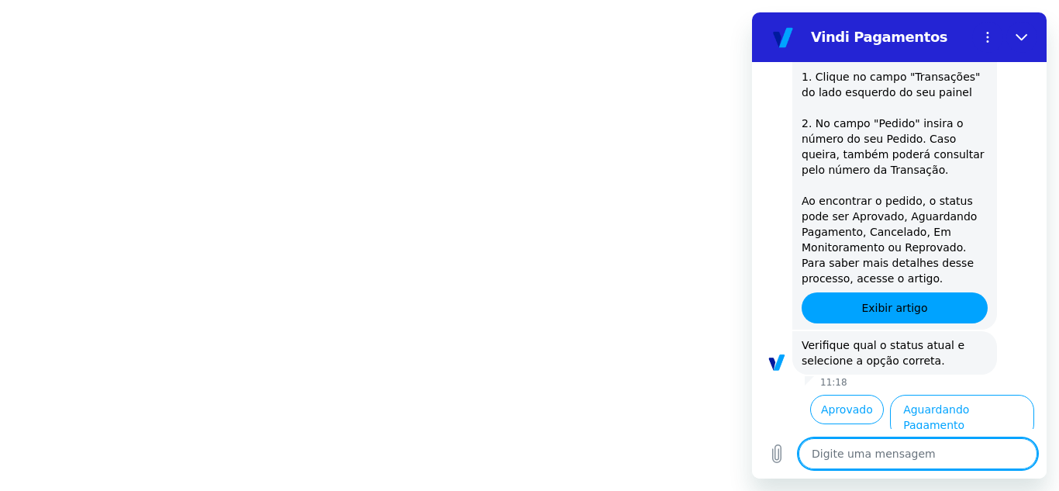
click at [896, 455] on textarea at bounding box center [918, 453] width 239 height 31
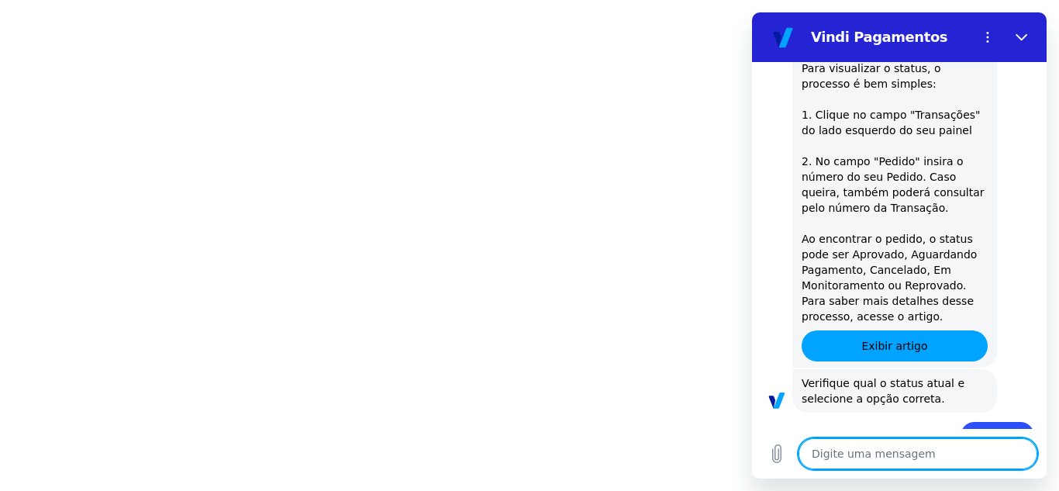
scroll to position [924, 0]
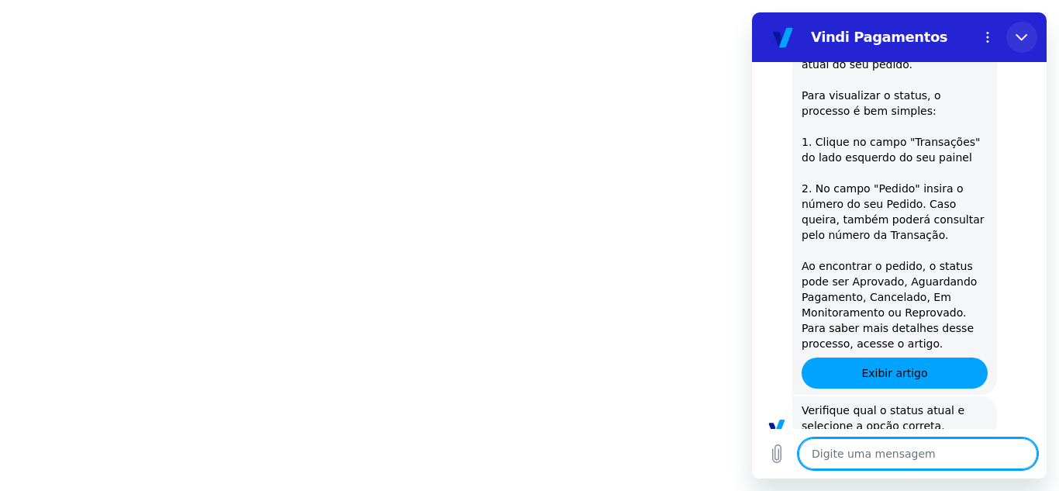
click at [1030, 38] on button "Fechar" at bounding box center [1021, 37] width 31 height 31
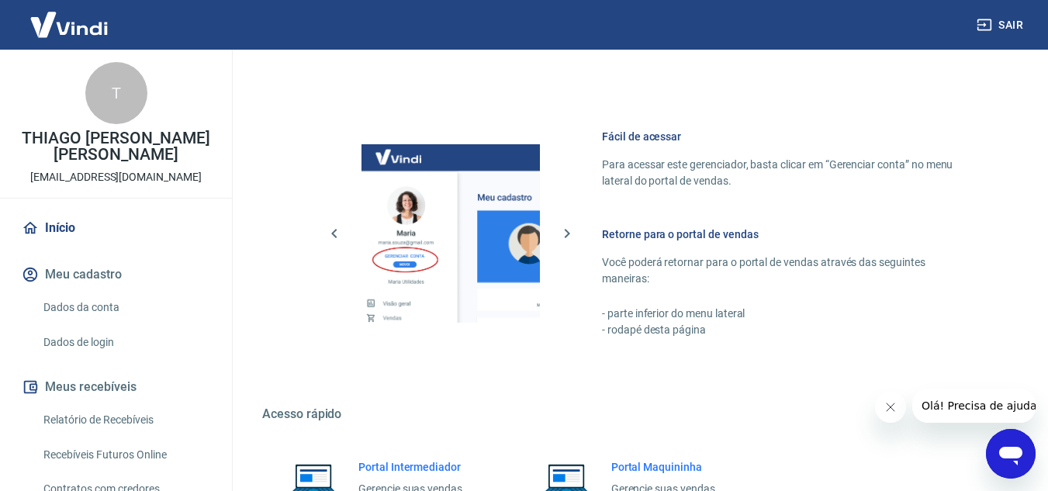
scroll to position [942, 0]
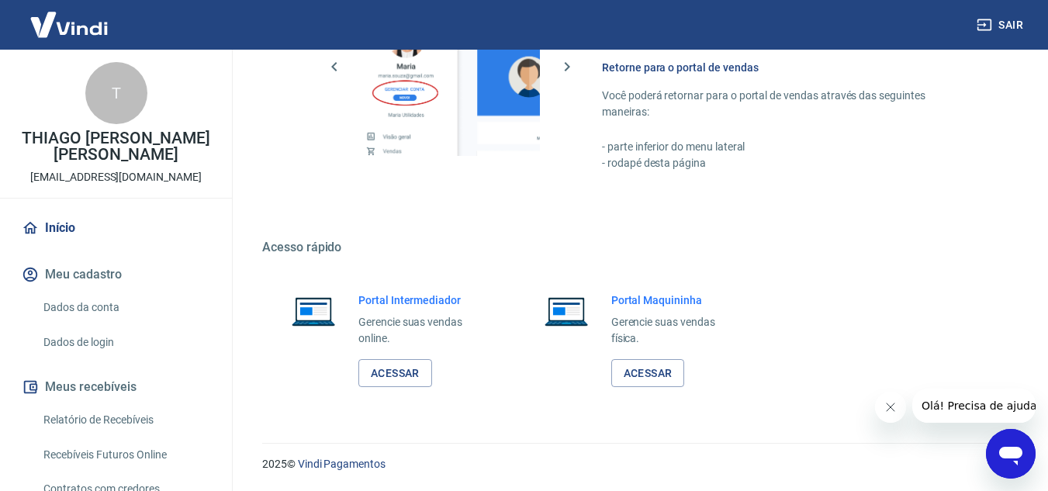
click at [1013, 454] on icon "Abrir janela de mensagens" at bounding box center [1010, 456] width 23 height 19
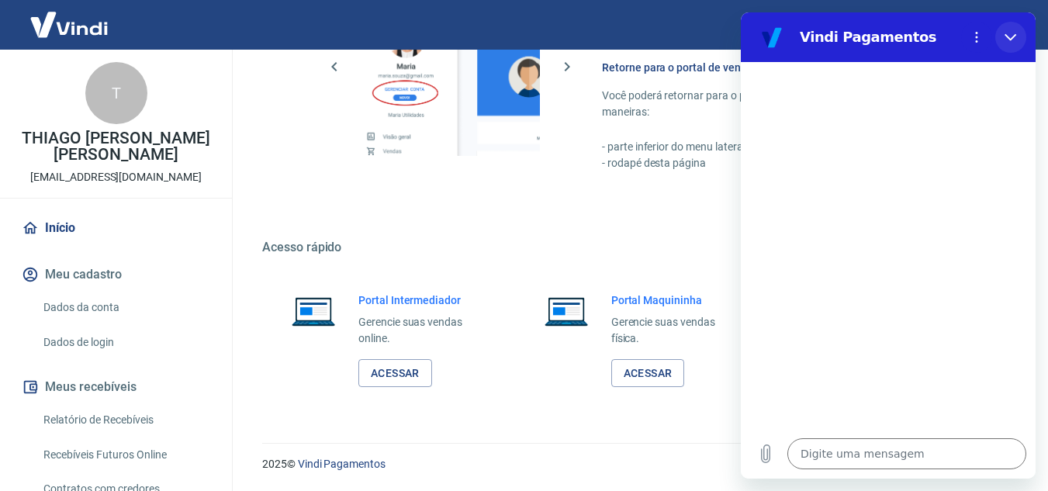
click at [1010, 33] on icon "Fechar" at bounding box center [1010, 37] width 12 height 12
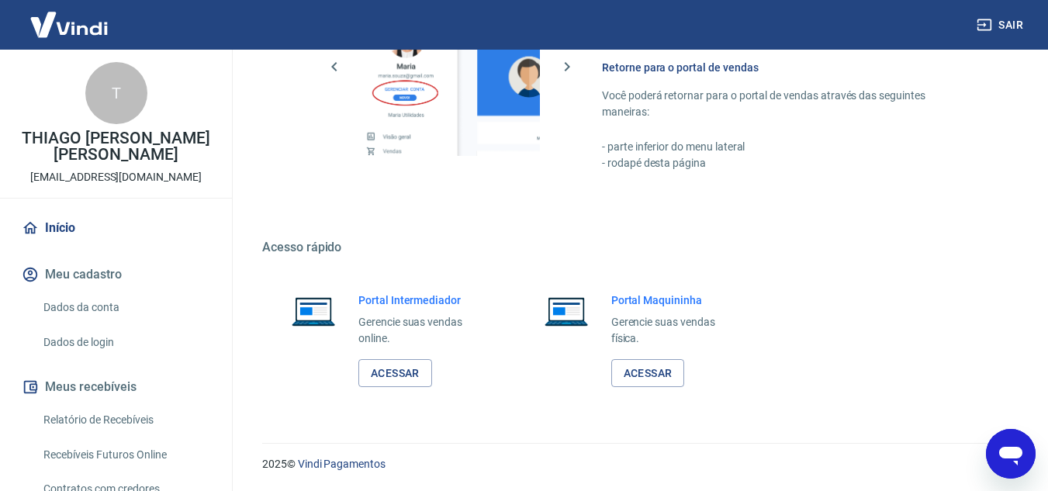
click at [1014, 450] on icon "Abrir janela de mensagens" at bounding box center [1010, 456] width 23 height 19
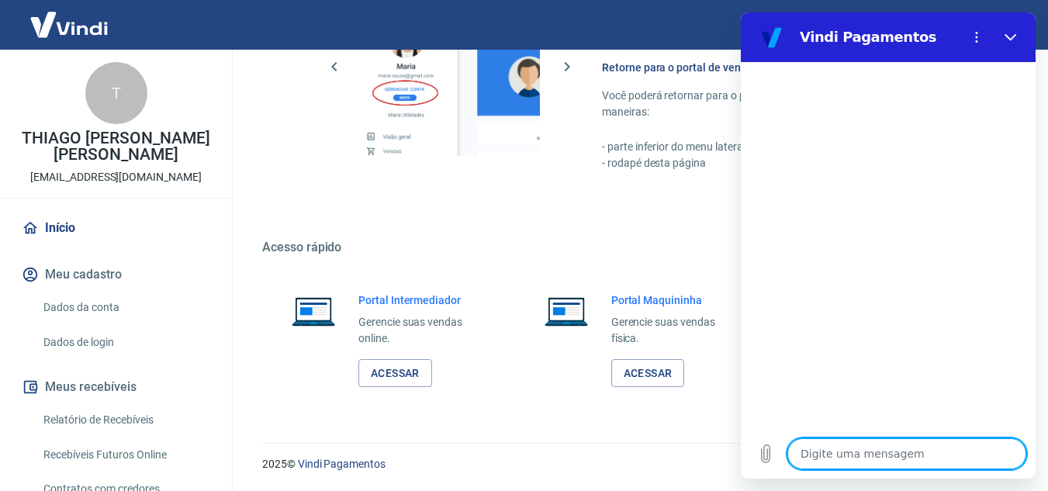
type textarea "x"
type textarea "o"
type textarea "x"
type textarea "ol"
type textarea "x"
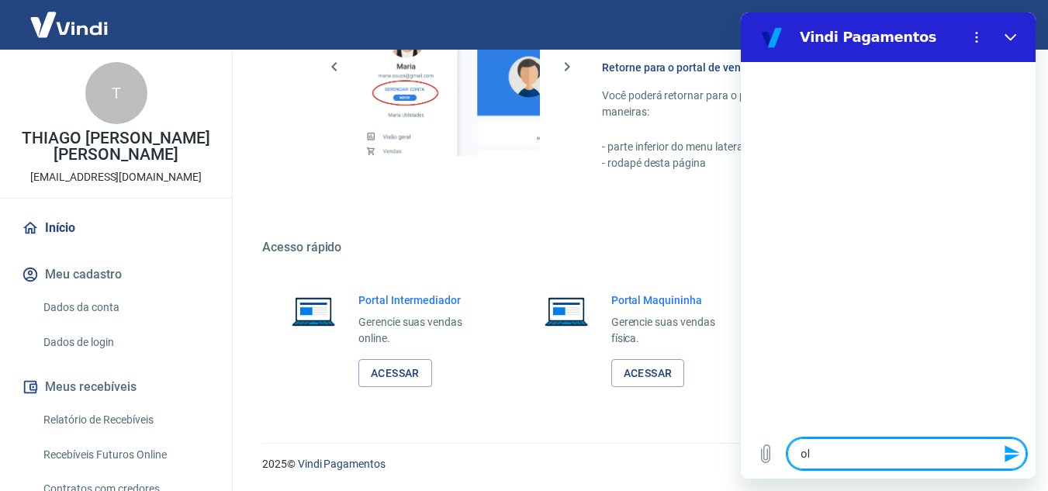
type textarea "olá"
type textarea "x"
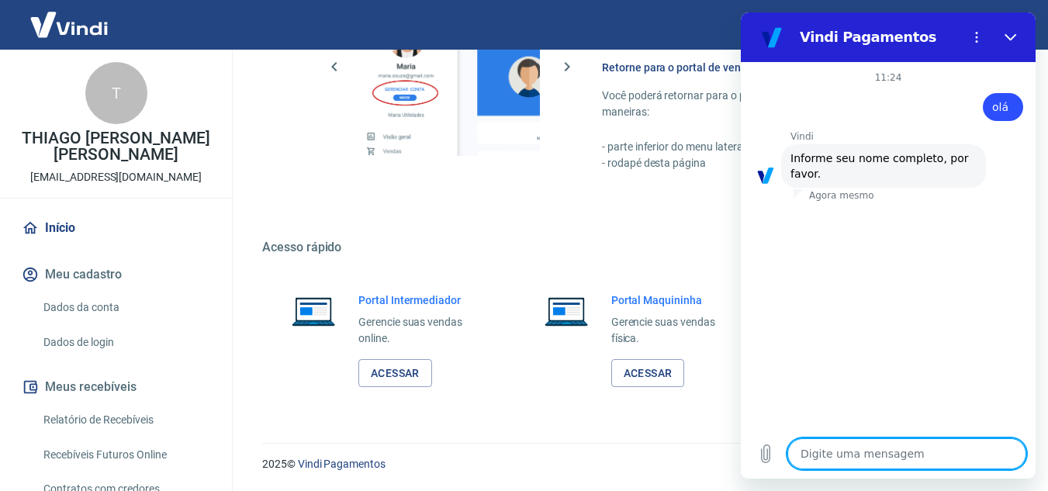
type textarea "c"
type textarea "x"
type textarea "ci"
type textarea "x"
type textarea "cin"
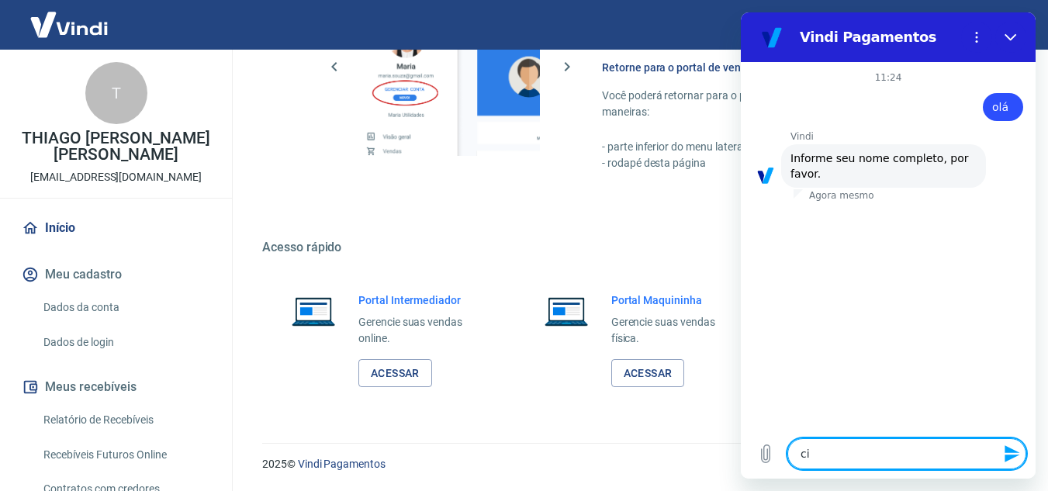
type textarea "x"
type textarea "cinh"
type textarea "x"
type textarea "cin"
type textarea "x"
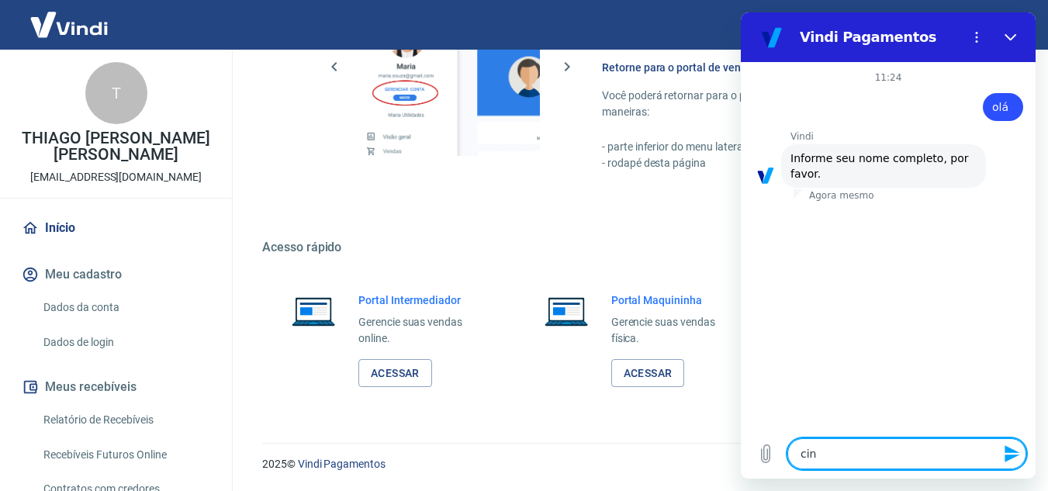
type textarea "cinr"
type textarea "x"
type textarea "cin"
type textarea "x"
type textarea "cint"
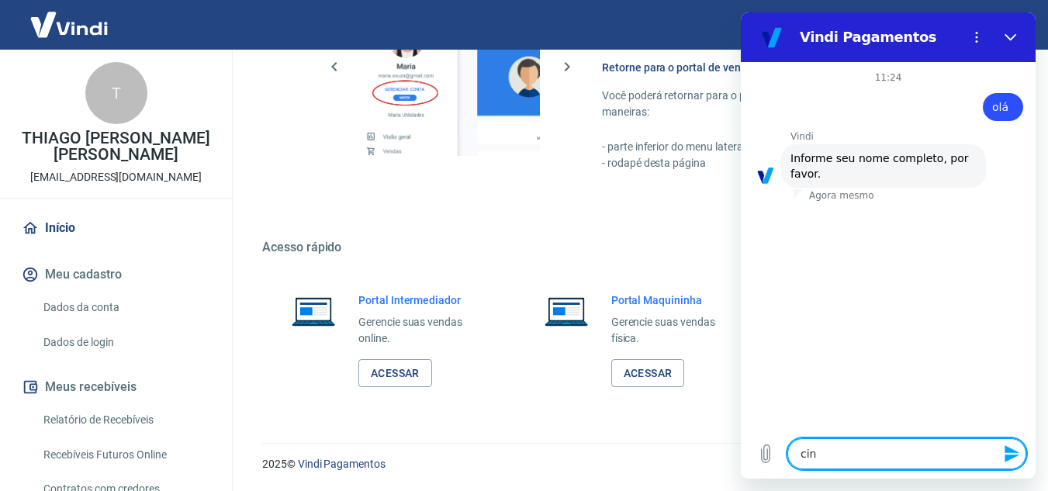
type textarea "x"
type textarea "cinth"
type textarea "x"
type textarea "cinthi"
type textarea "x"
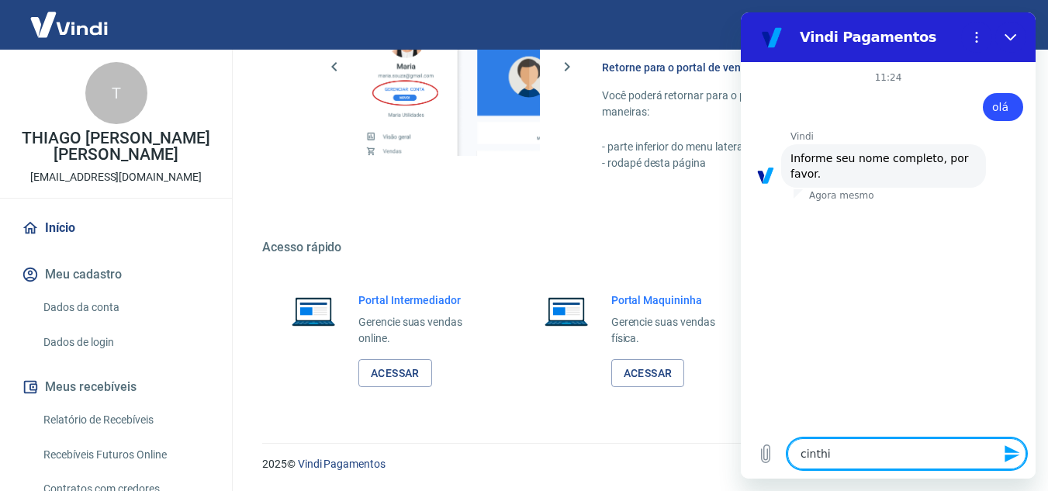
type textarea "cinthia"
type textarea "x"
type textarea "cinthia"
type textarea "x"
type textarea "cinthia b"
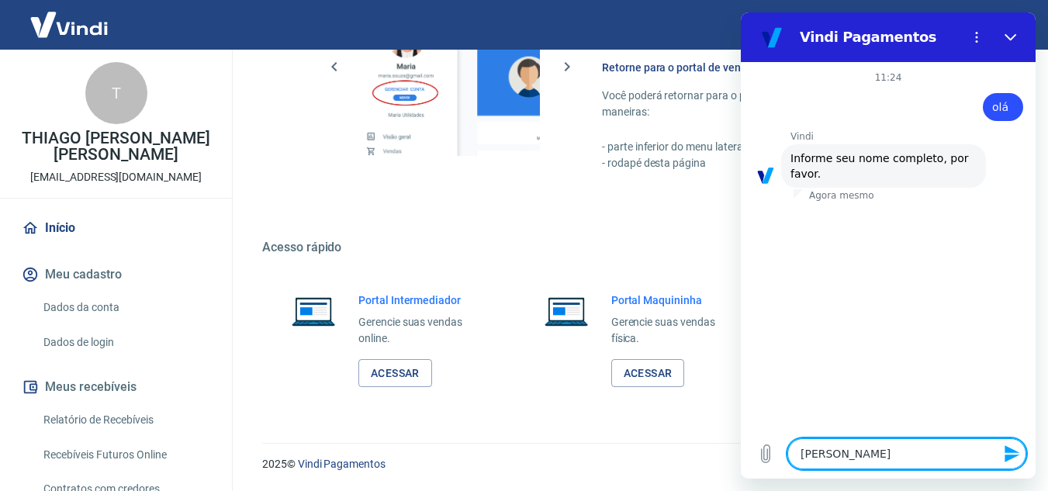
type textarea "x"
type textarea "cinthia ba"
type textarea "x"
type textarea "cinthia bat"
type textarea "x"
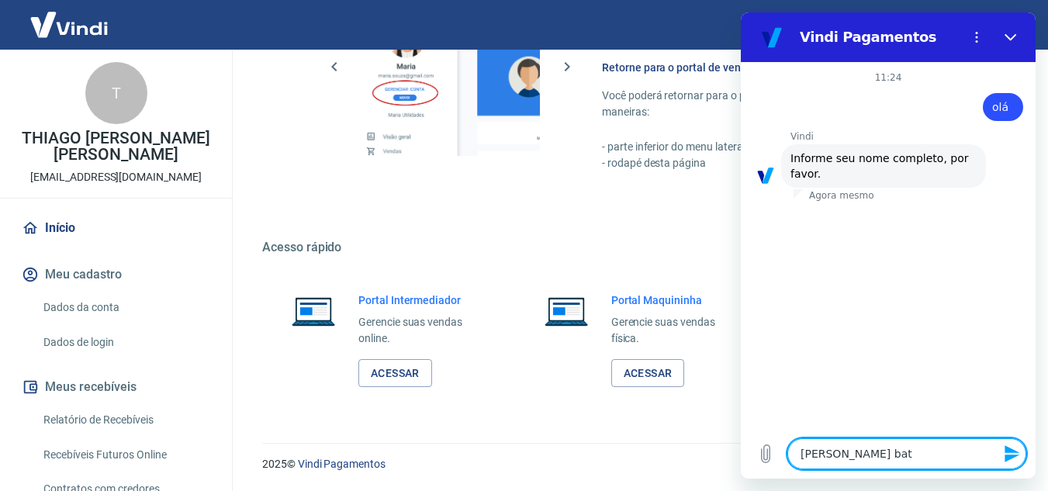
type textarea "cinthia bati"
type textarea "x"
type textarea "cinthia batio"
type textarea "x"
type textarea "cinthia batios"
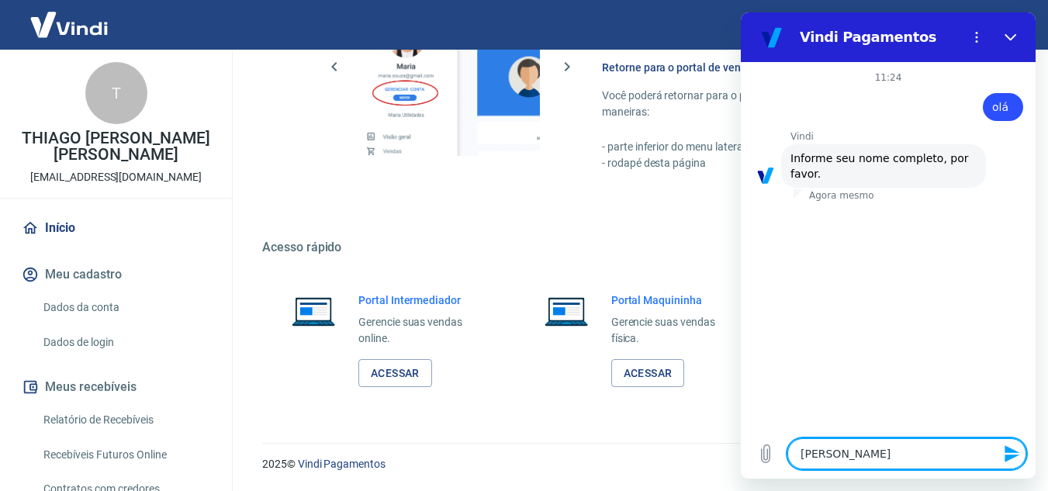
type textarea "x"
type textarea "cinthia batiost"
type textarea "x"
type textarea "cinthia batiosta"
type textarea "x"
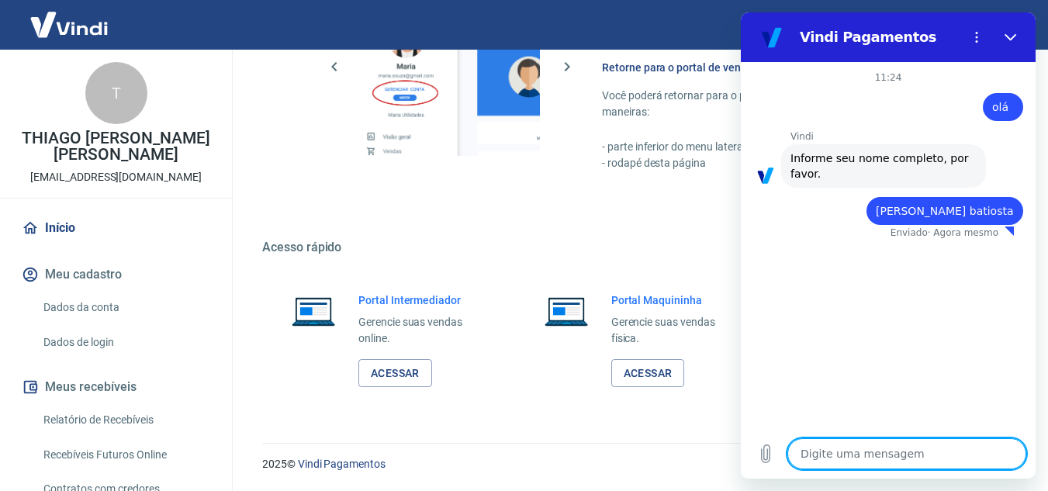
type textarea "x"
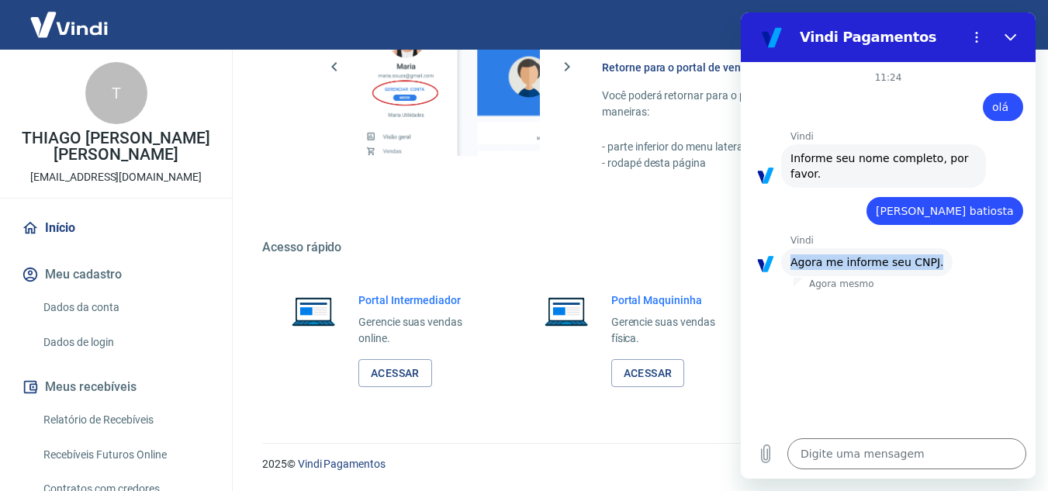
drag, startPoint x: 792, startPoint y: 262, endPoint x: 979, endPoint y: 318, distance: 194.3
click at [958, 268] on div "Vindi diz: Agora me informe seu CNPJ." at bounding box center [894, 261] width 282 height 29
drag, startPoint x: 969, startPoint y: 326, endPoint x: 967, endPoint y: 355, distance: 29.6
click at [968, 326] on div "11:24 diz: olá Enviado · Agora mesmo Vindi Vindi diz: Informe seu nome completo…" at bounding box center [887, 245] width 295 height 367
click at [912, 455] on textarea at bounding box center [906, 453] width 239 height 31
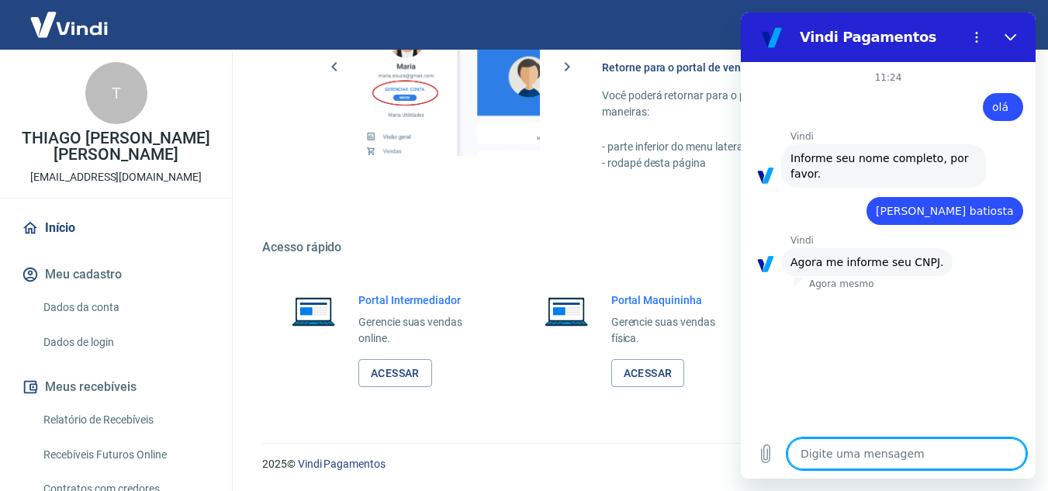
type textarea "1"
type textarea "x"
type textarea "13"
type textarea "x"
type textarea "133"
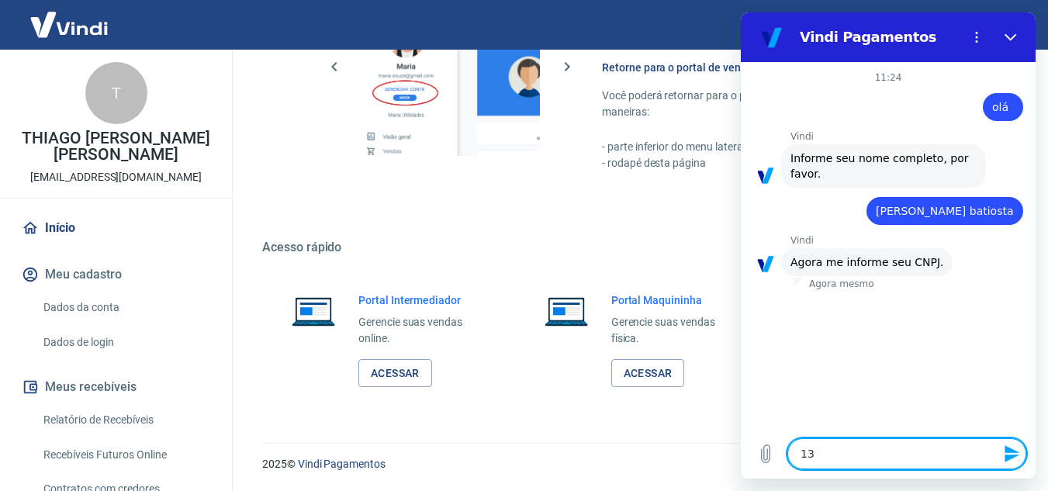
type textarea "x"
type textarea "1337"
type textarea "x"
type textarea "13372"
type textarea "x"
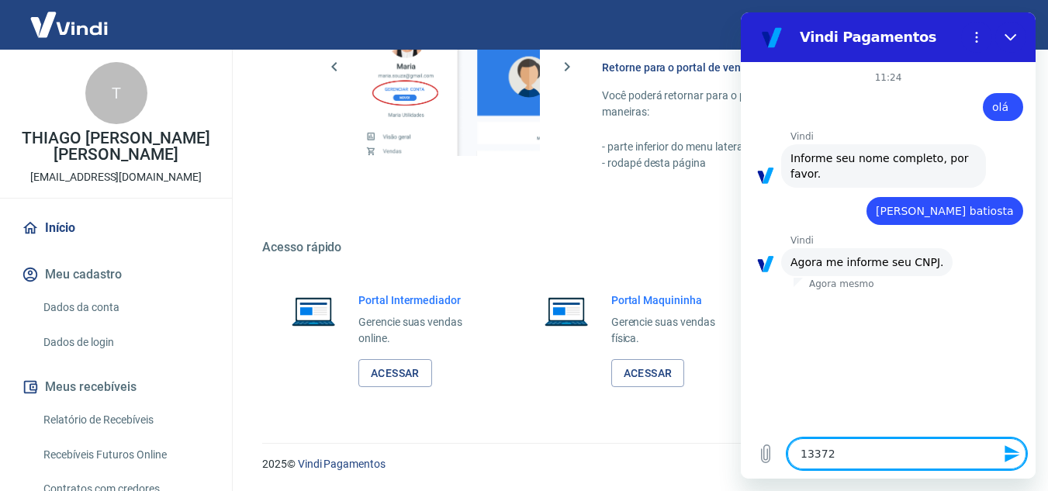
type textarea "133726"
type textarea "x"
type textarea "1337263"
type textarea "x"
type textarea "13372635"
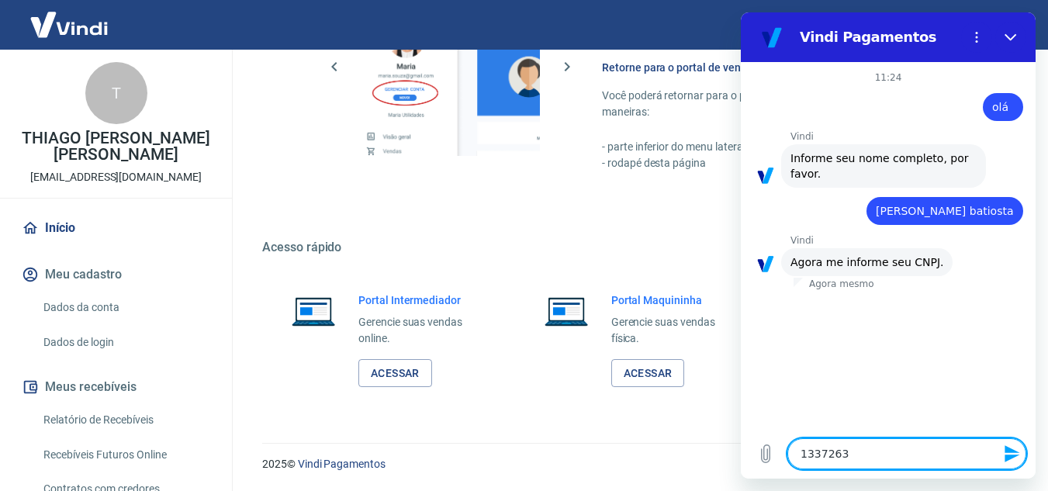
type textarea "x"
type textarea "133726350"
type textarea "x"
type textarea "1337263500"
type textarea "x"
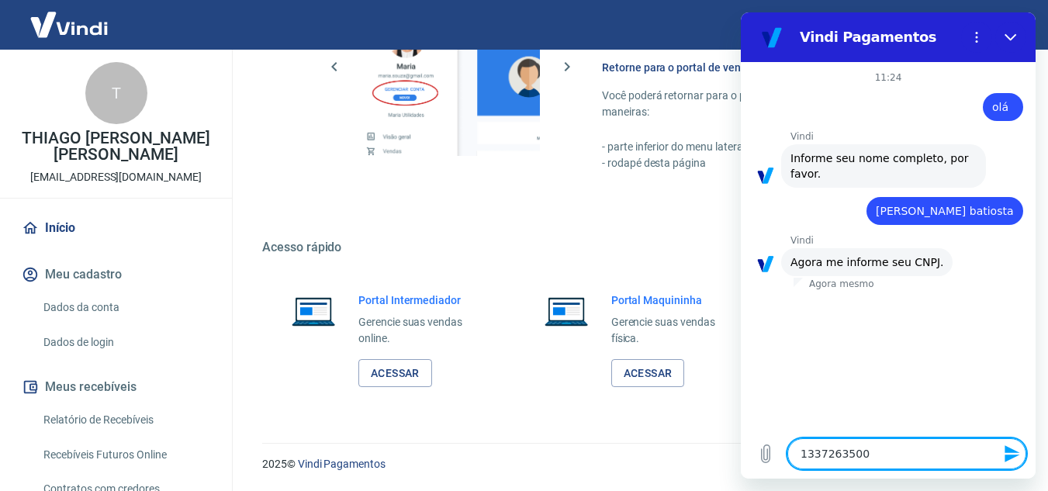
type textarea "13372635000"
type textarea "x"
type textarea "133726350001"
type textarea "x"
type textarea "1337263500016"
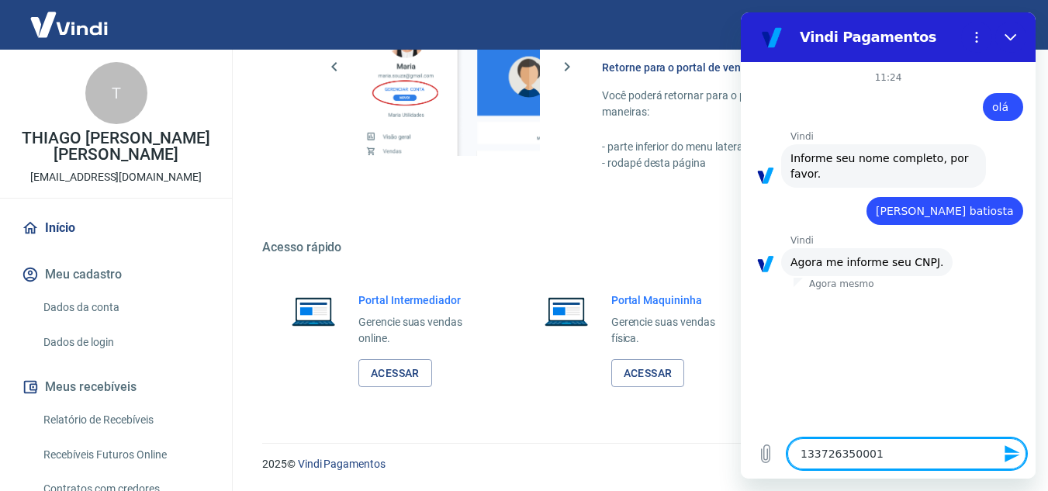
type textarea "x"
type textarea "13372635000161"
type textarea "x"
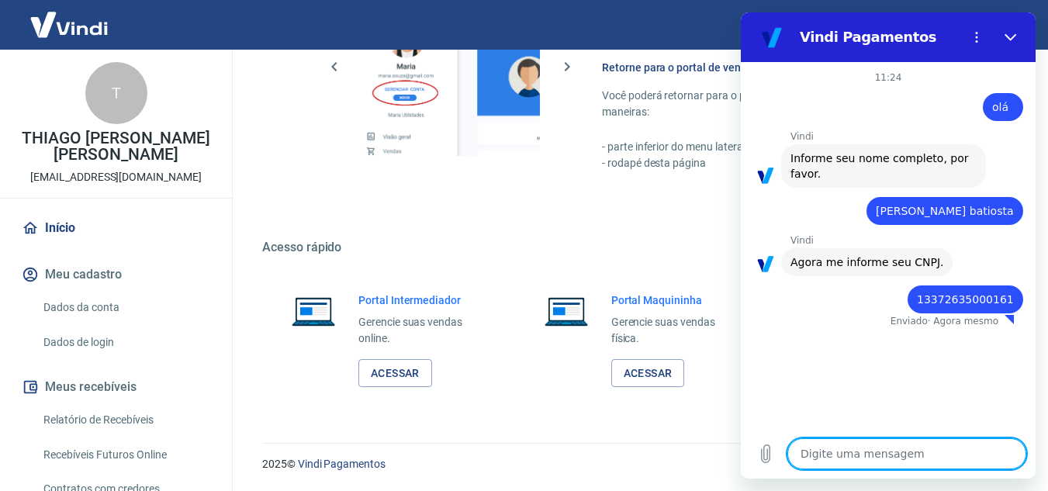
type textarea "x"
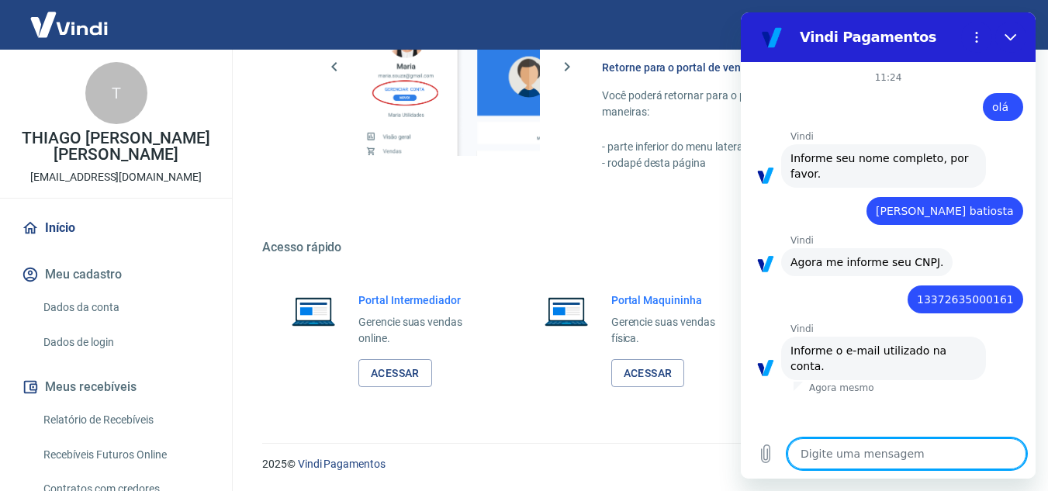
type textarea "f"
type textarea "x"
type textarea "fi"
type textarea "x"
type textarea "fin"
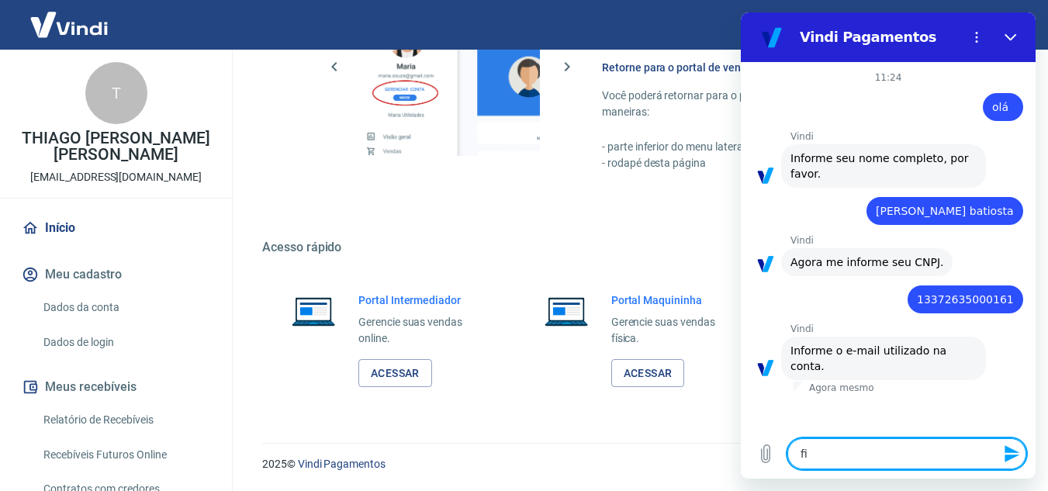
type textarea "x"
type textarea "fina"
type textarea "x"
type textarea "finan"
type textarea "x"
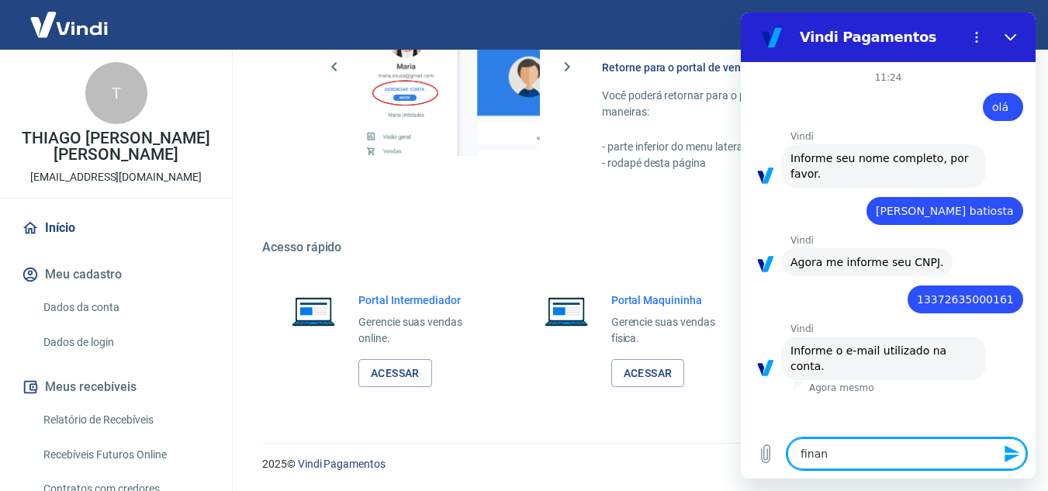
type textarea "financ"
type textarea "x"
type textarea "finance"
type textarea "x"
type textarea "financei"
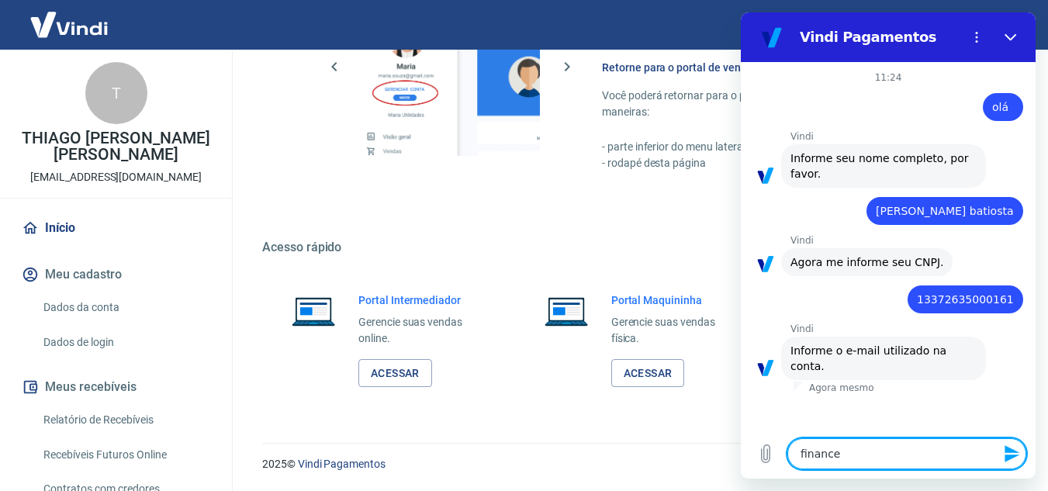
type textarea "x"
type textarea "financeir"
type textarea "x"
type textarea "financeiro"
type textarea "x"
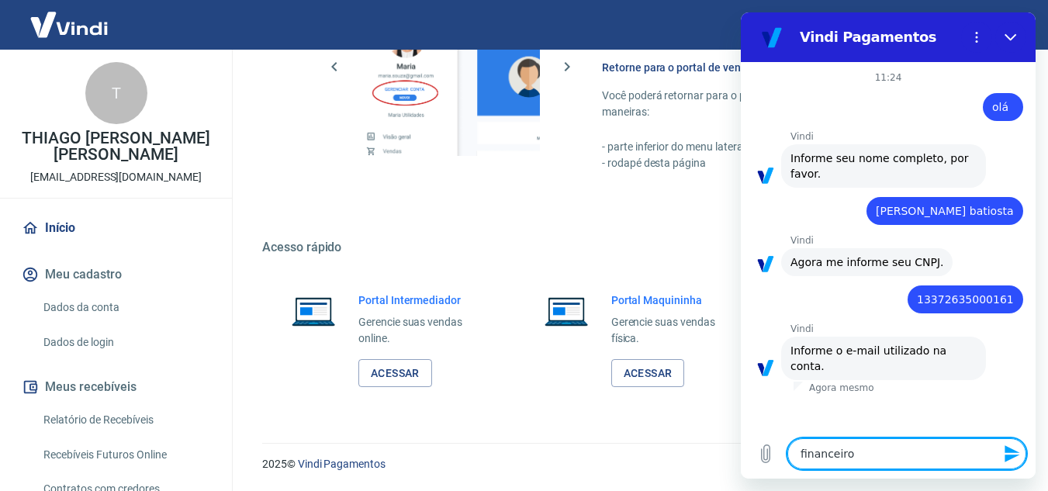
type textarea "financeiro@"
type textarea "x"
type textarea "financeiro@t"
type textarea "x"
type textarea "financeiro@ta"
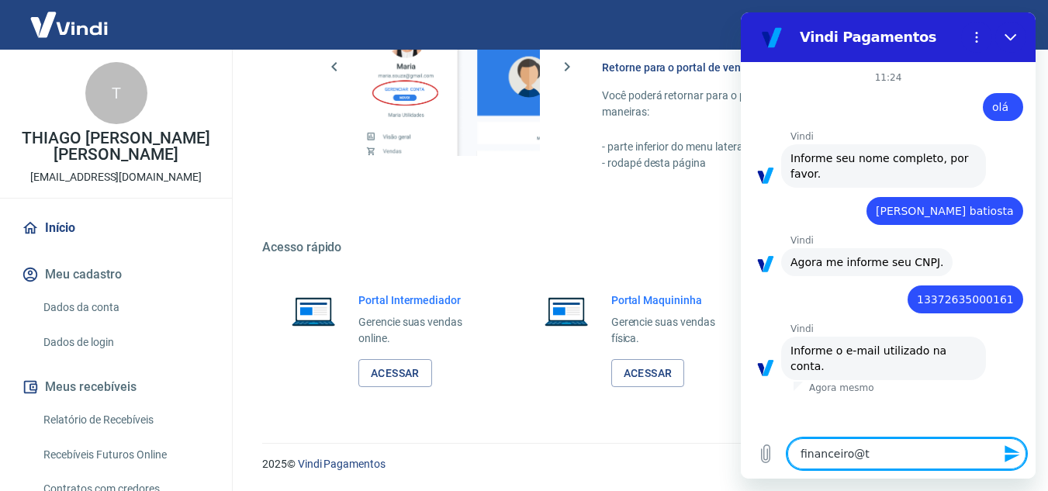
type textarea "x"
type textarea "financeiro@tar"
type textarea "x"
type textarea "financeiro@tart"
type textarea "x"
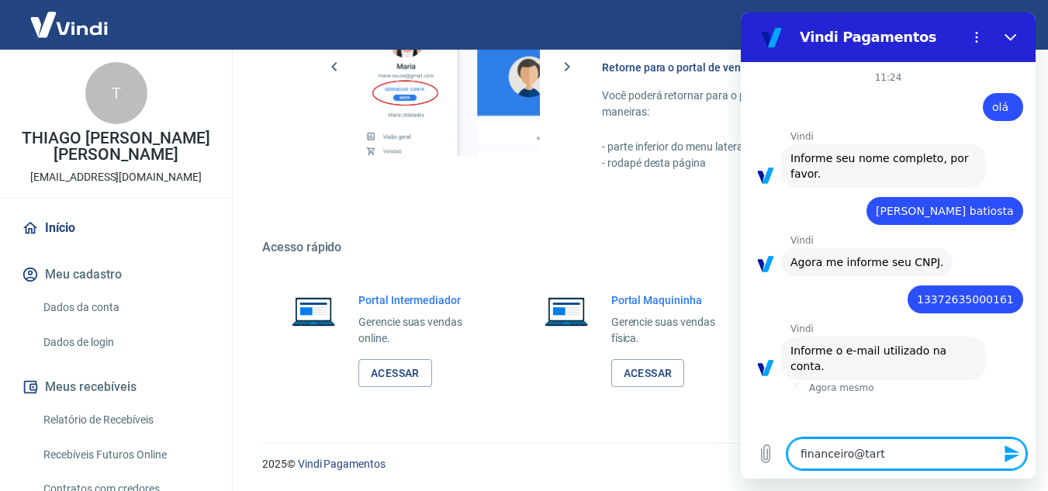
type textarea "financeiro@tarte"
type textarea "x"
type textarea "financeiro@tartel"
type textarea "x"
type textarea "financeiro@tarteli"
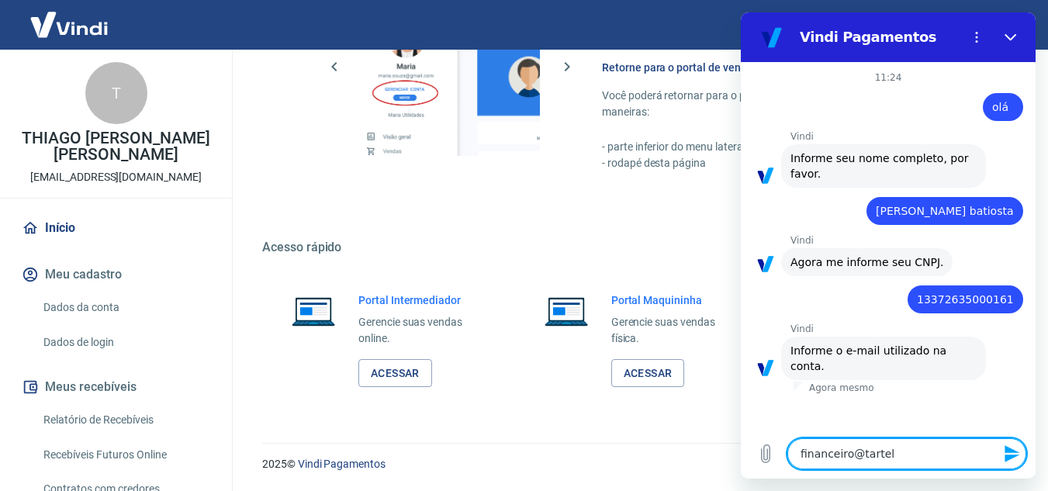
type textarea "x"
type textarea "financeiro@tartelie"
type textarea "x"
type textarea "financeiro@tartelier"
type textarea "x"
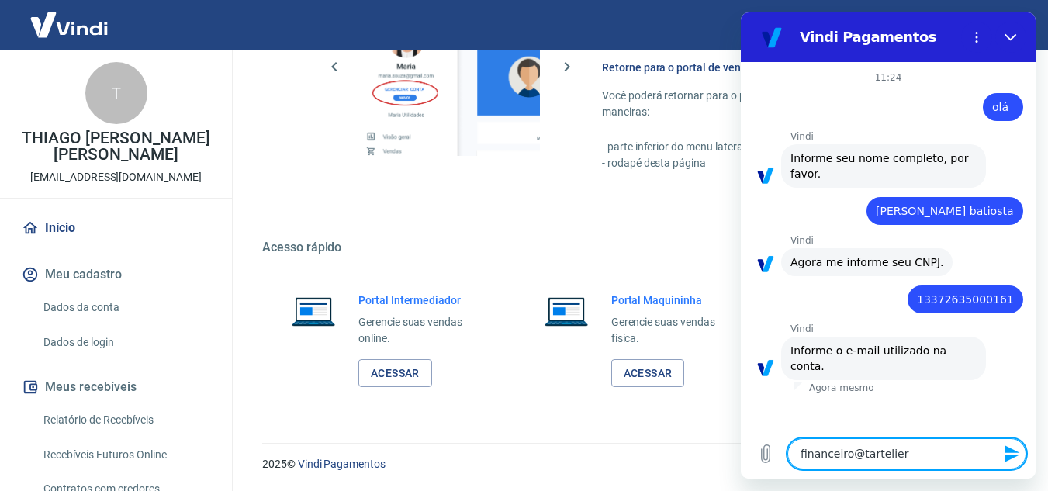
type textarea "financeiro@tartelier."
type textarea "x"
type textarea "financeiro@tartelier.c"
type textarea "x"
type textarea "financeiro@tartelier.co"
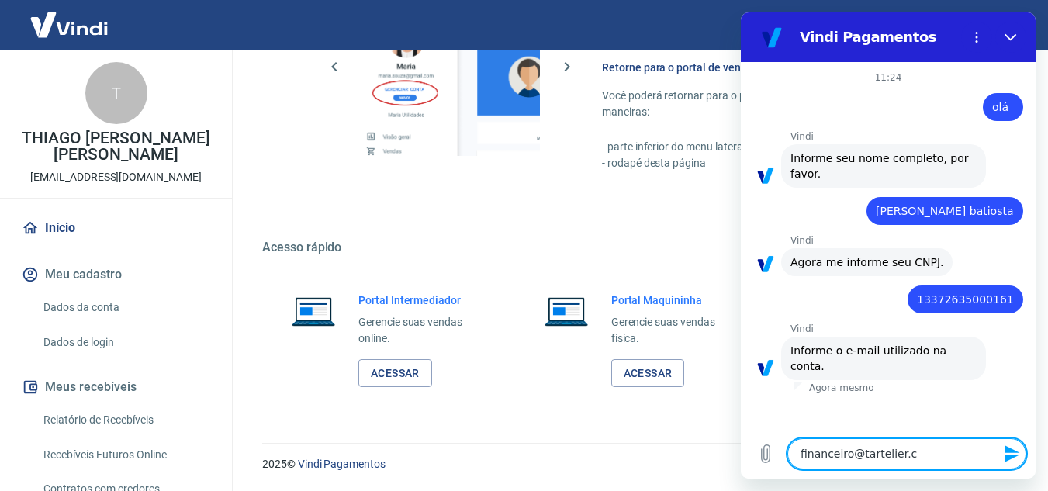
type textarea "x"
type textarea "financeiro@tartelier.com"
type textarea "x"
type textarea "financeiro@tartelier.com."
type textarea "x"
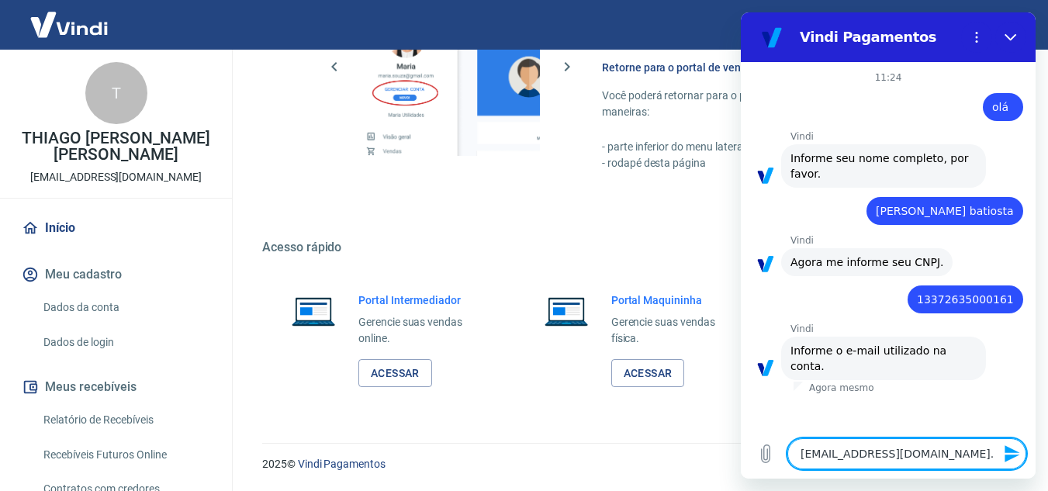
type textarea "financeiro@tartelier.com.b"
type textarea "x"
type textarea "financeiro@tartelier.com.br"
type textarea "x"
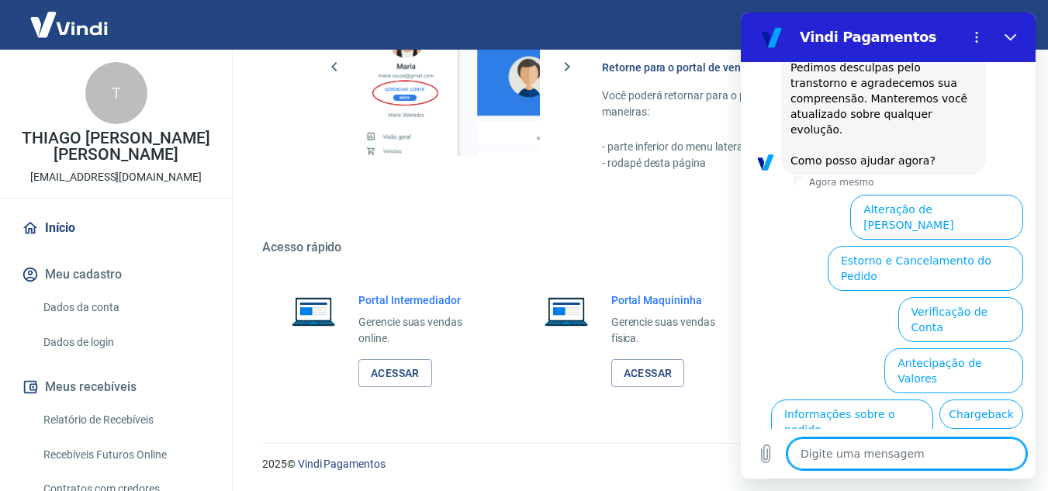
scroll to position [735, 0]
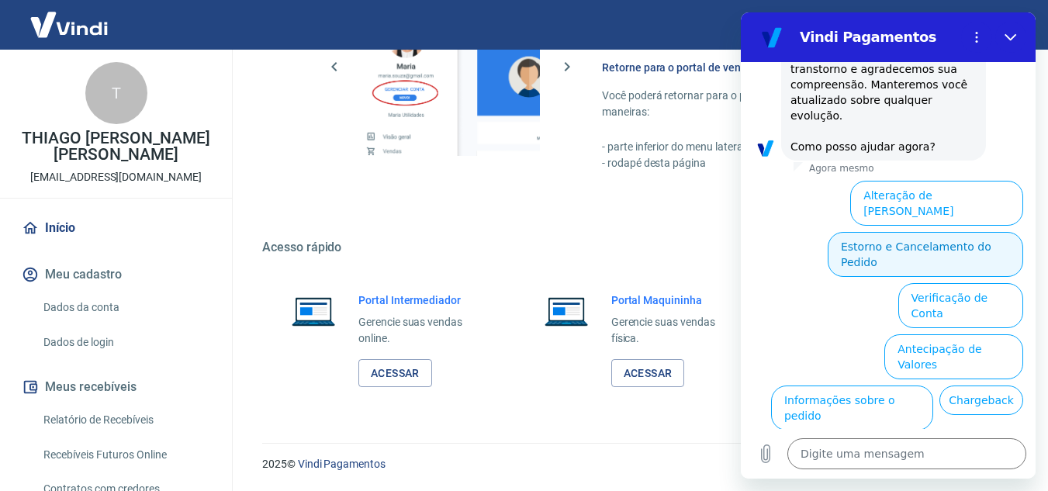
click at [989, 232] on button "Estorno e Cancelamento do Pedido" at bounding box center [924, 254] width 195 height 45
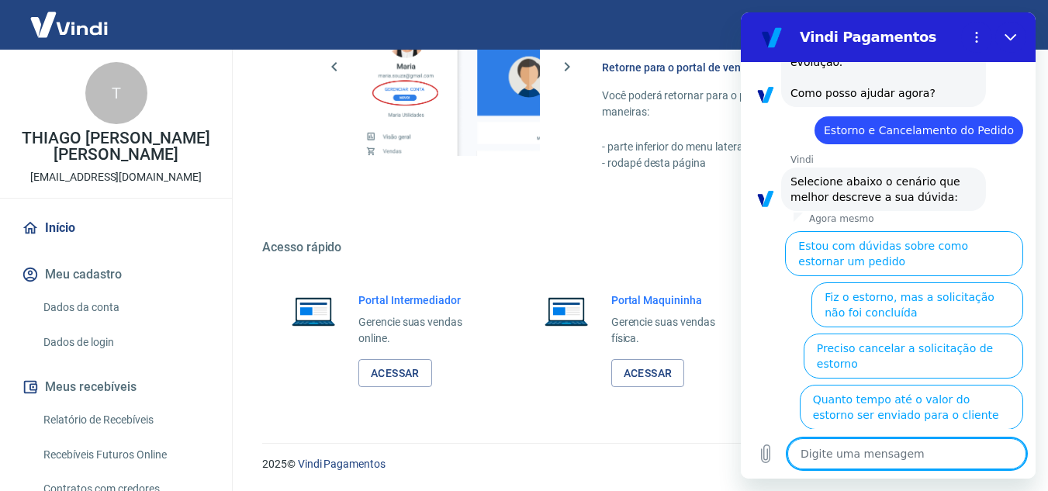
scroll to position [794, 0]
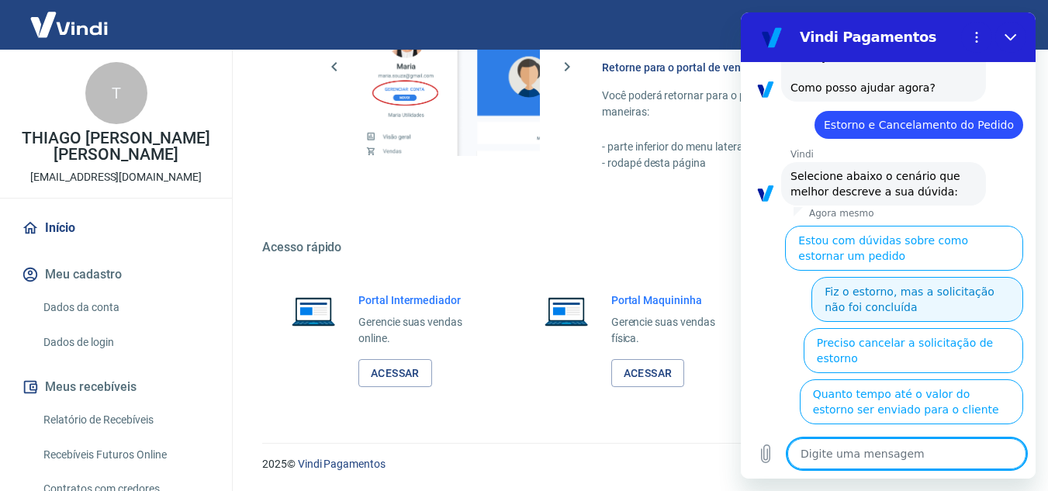
click at [958, 277] on button "Fiz o estorno, mas a solicitação não foi concluída" at bounding box center [917, 299] width 212 height 45
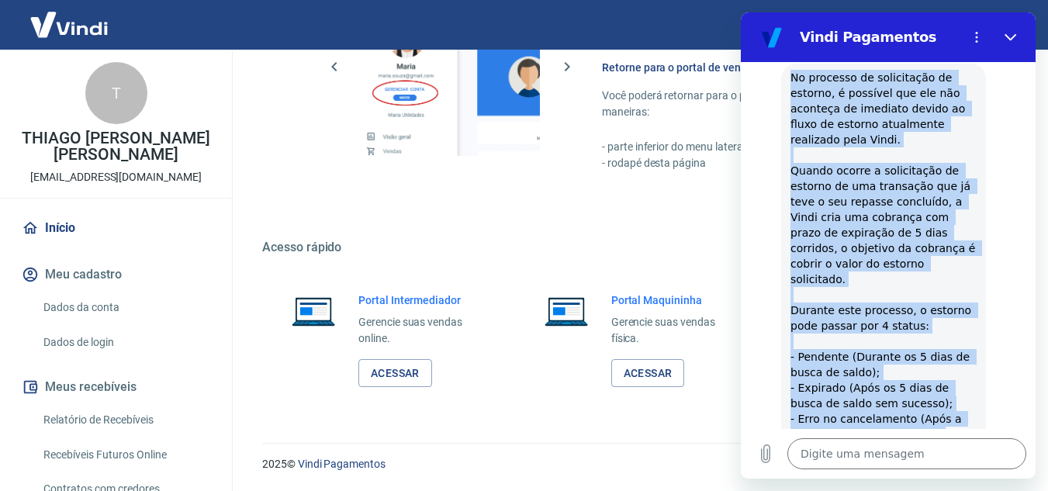
scroll to position [1081, 0]
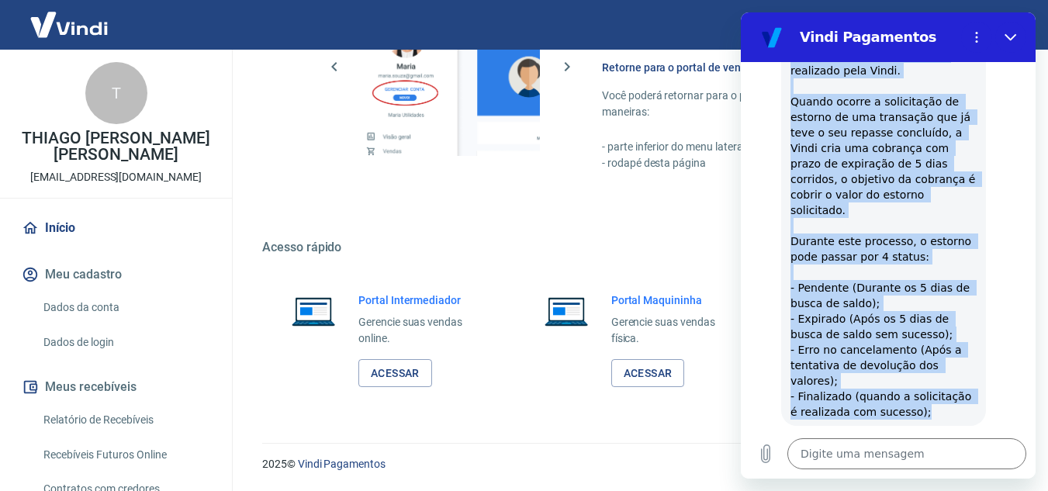
drag, startPoint x: 790, startPoint y: 191, endPoint x: 924, endPoint y: 315, distance: 182.7
click at [924, 315] on div "Vindi diz: No processo de solicitação de estorno, é possível que ele não aconte…" at bounding box center [883, 210] width 205 height 431
copy span "No processo de solicitação de estorno, é possível que ele não aconteça de imedi…"
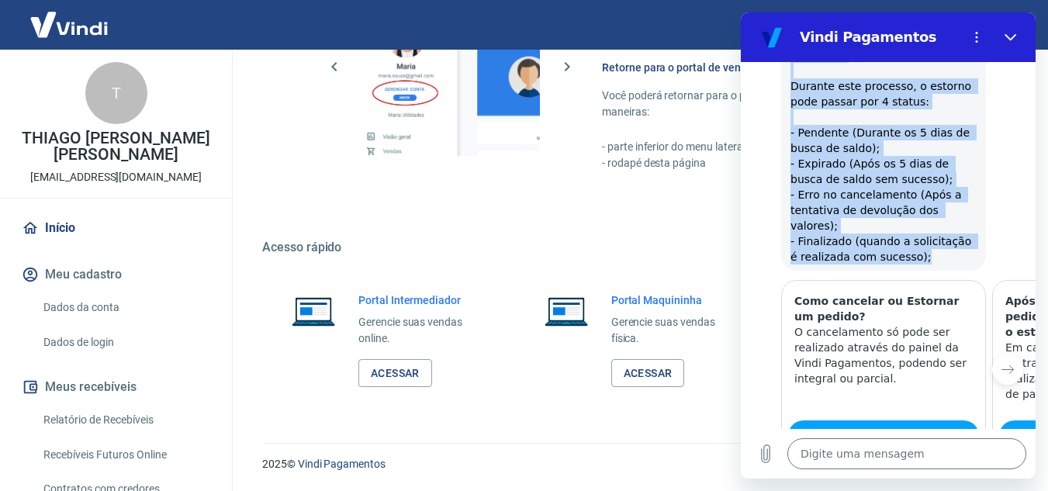
scroll to position [1292, 0]
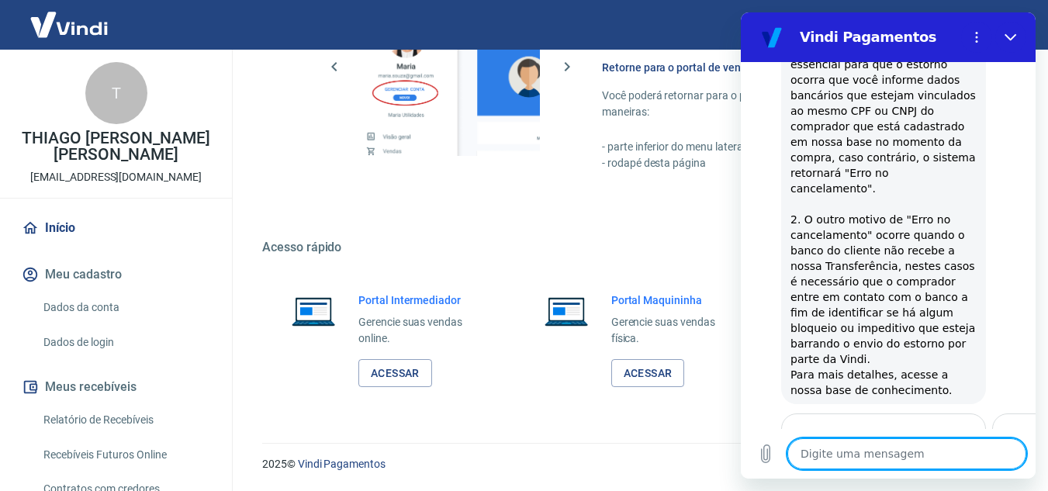
scroll to position [1943, 0]
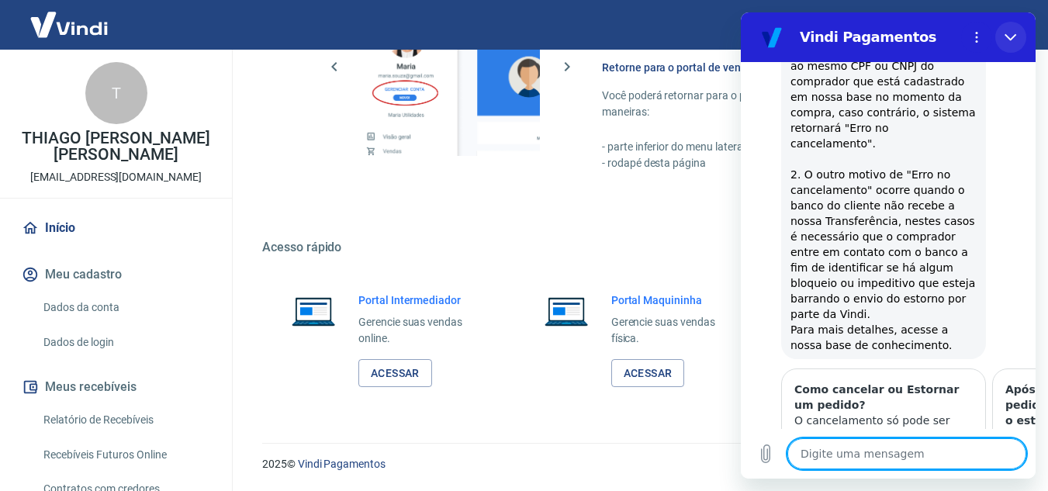
click at [1016, 29] on button "Fechar" at bounding box center [1010, 37] width 31 height 31
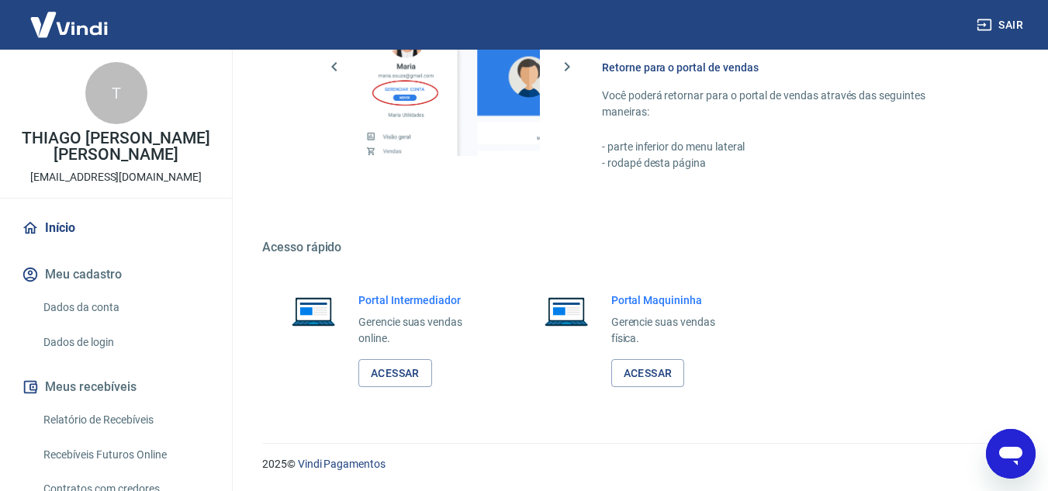
type textarea "x"
